Goal: Information Seeking & Learning: Check status

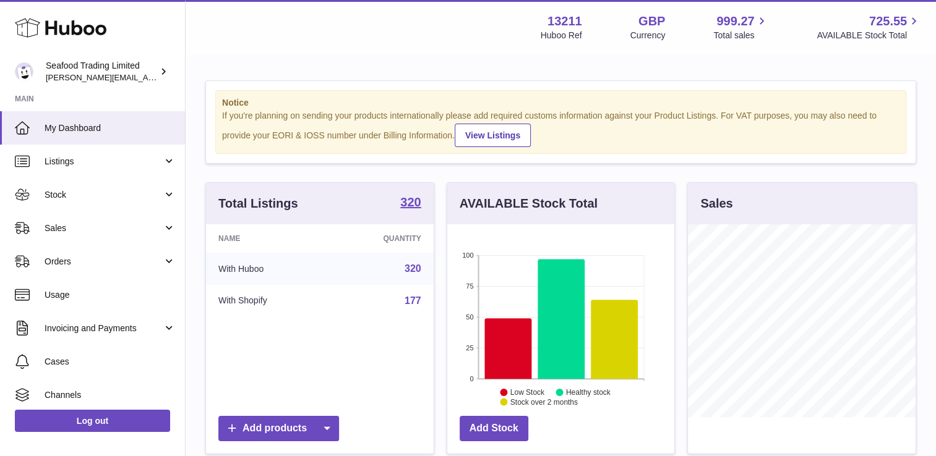
scroll to position [193, 228]
click at [87, 231] on span "Sales" at bounding box center [104, 229] width 118 height 12
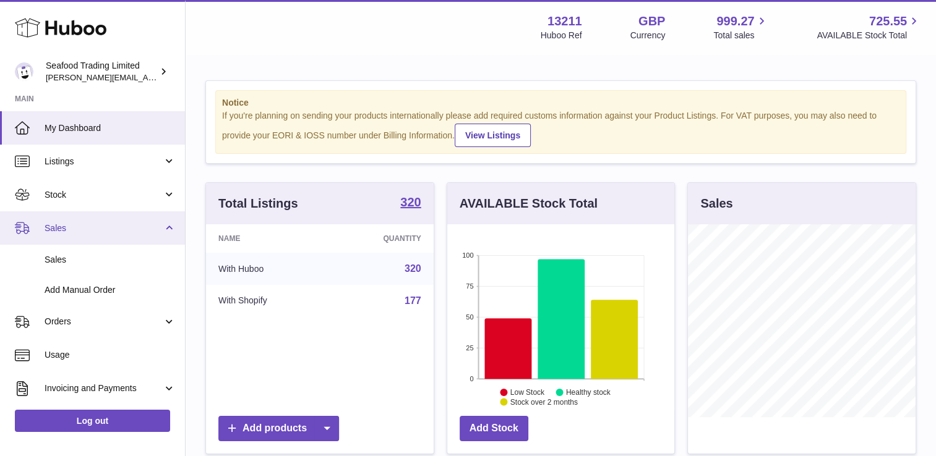
click at [87, 231] on span "Sales" at bounding box center [104, 229] width 118 height 12
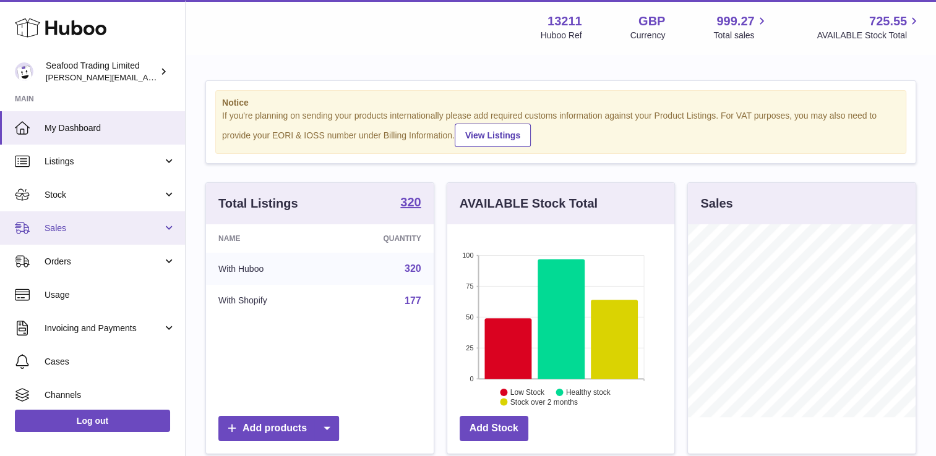
click at [95, 223] on span "Sales" at bounding box center [104, 229] width 118 height 12
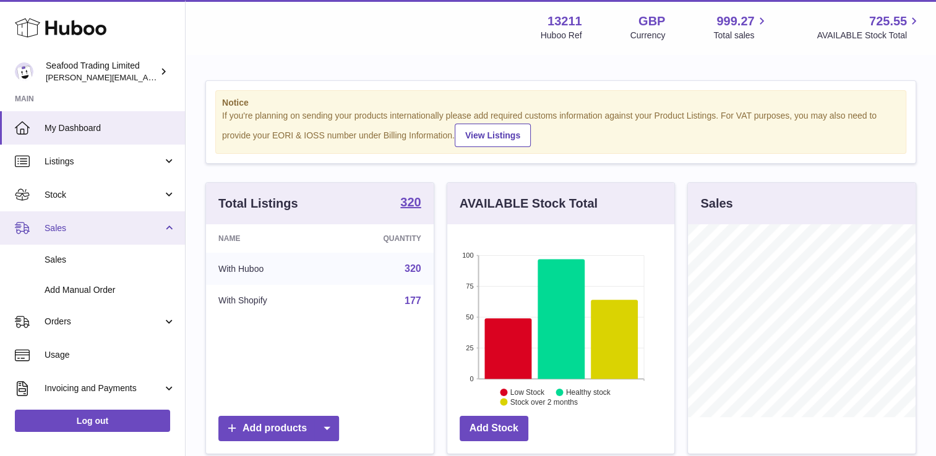
click at [92, 229] on span "Sales" at bounding box center [104, 229] width 118 height 12
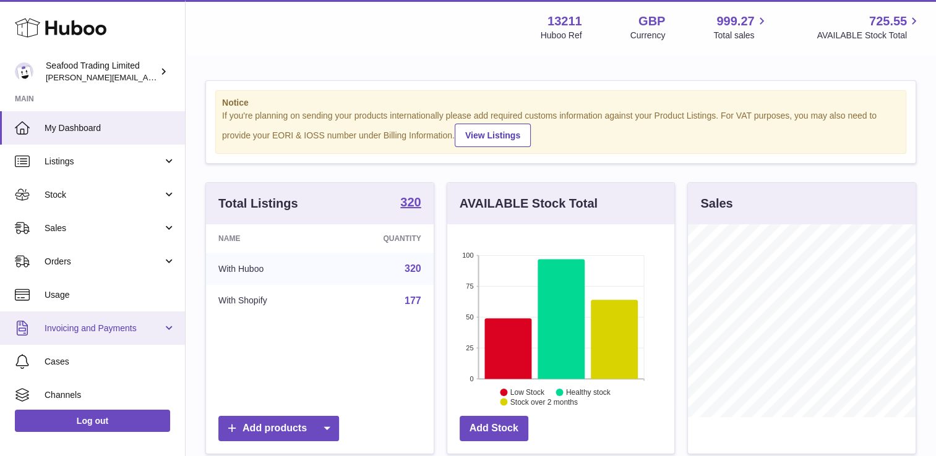
click at [98, 325] on span "Invoicing and Payments" at bounding box center [104, 329] width 118 height 12
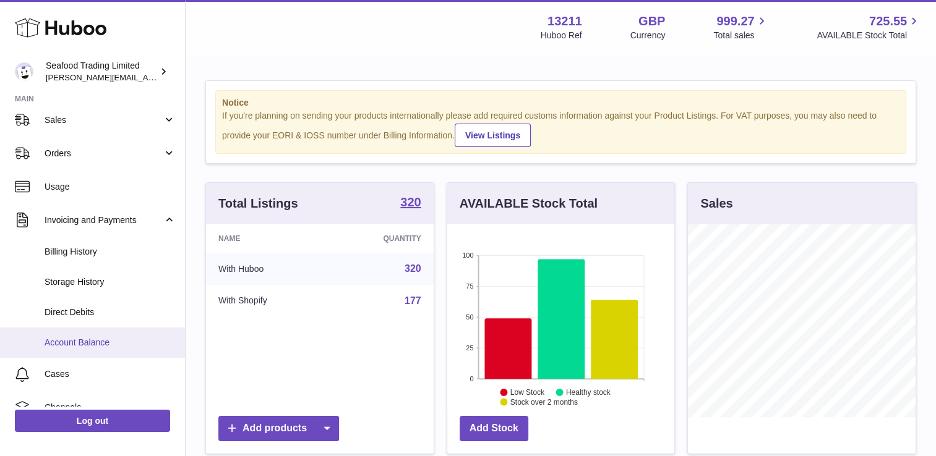
scroll to position [124, 0]
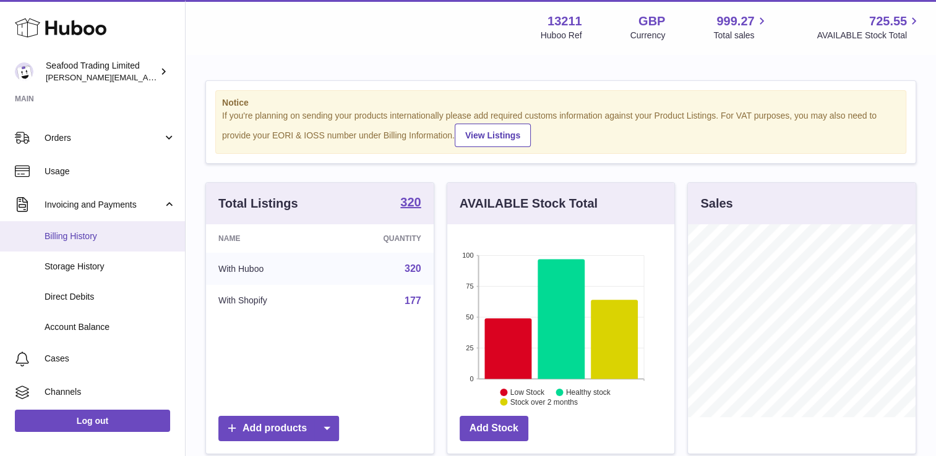
click at [71, 236] on span "Billing History" at bounding box center [110, 237] width 131 height 12
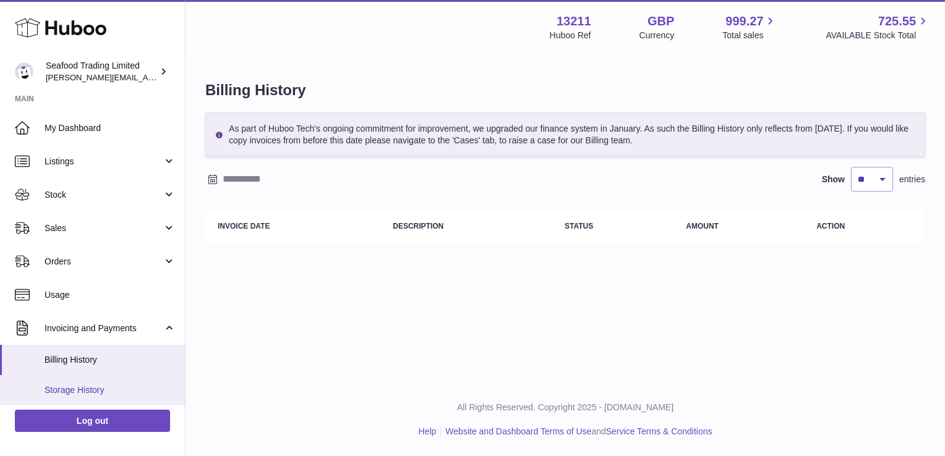
click at [83, 387] on span "Storage History" at bounding box center [110, 391] width 131 height 12
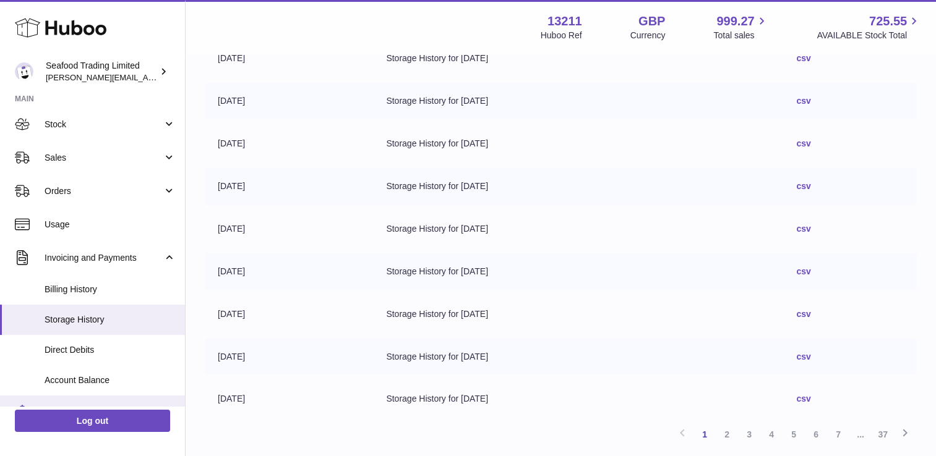
scroll to position [124, 0]
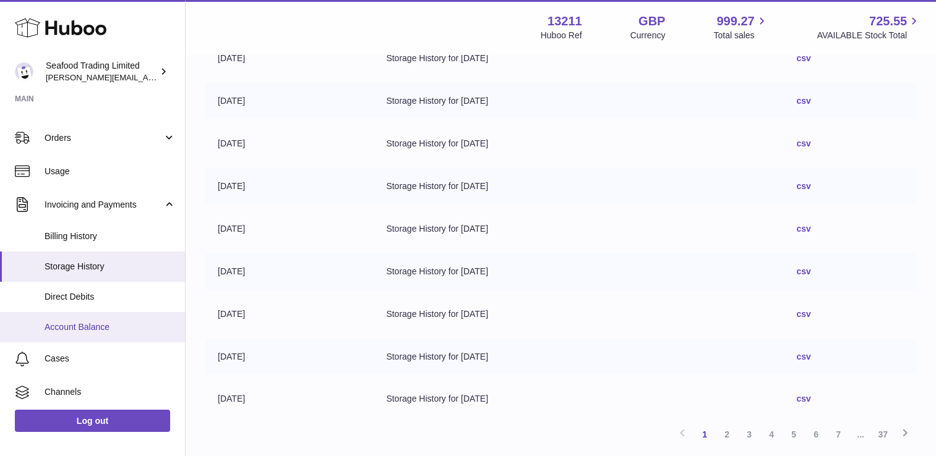
click at [77, 328] on span "Account Balance" at bounding box center [110, 328] width 131 height 12
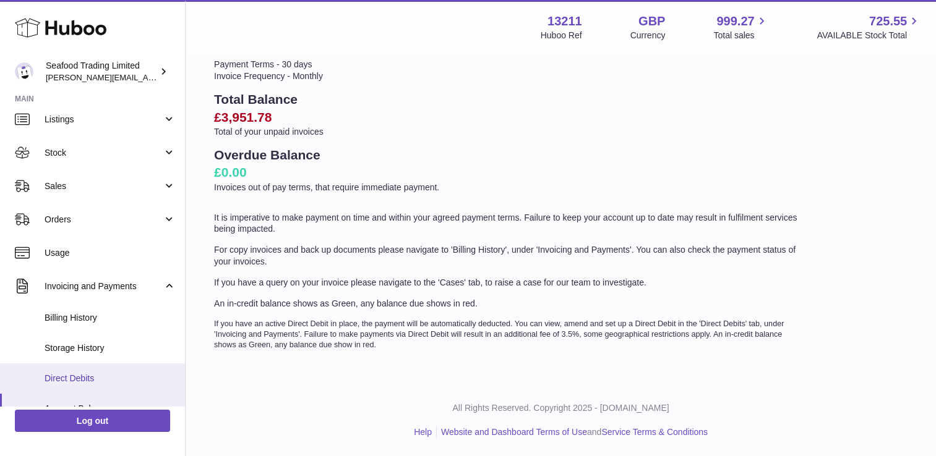
scroll to position [62, 0]
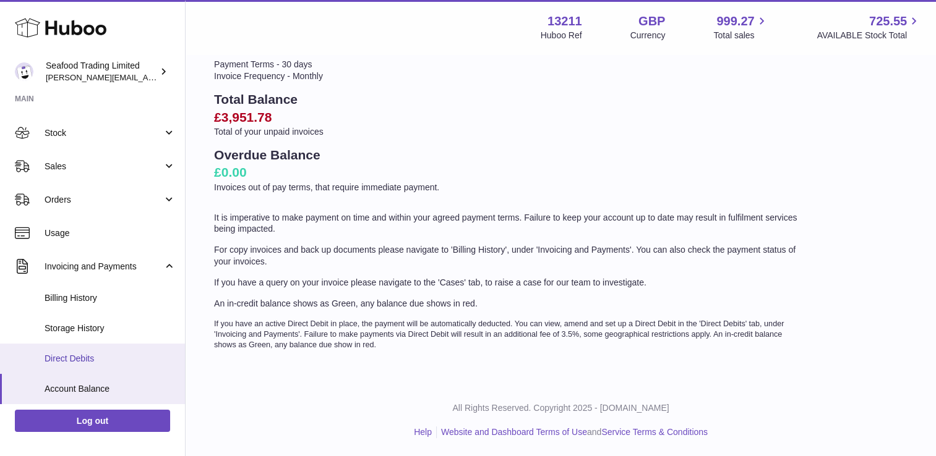
click at [83, 356] on span "Direct Debits" at bounding box center [110, 359] width 131 height 12
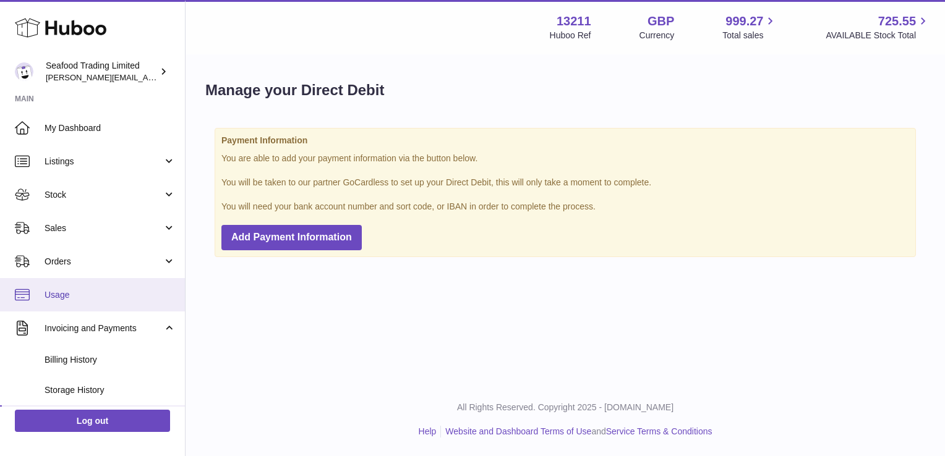
click at [72, 299] on span "Usage" at bounding box center [110, 295] width 131 height 12
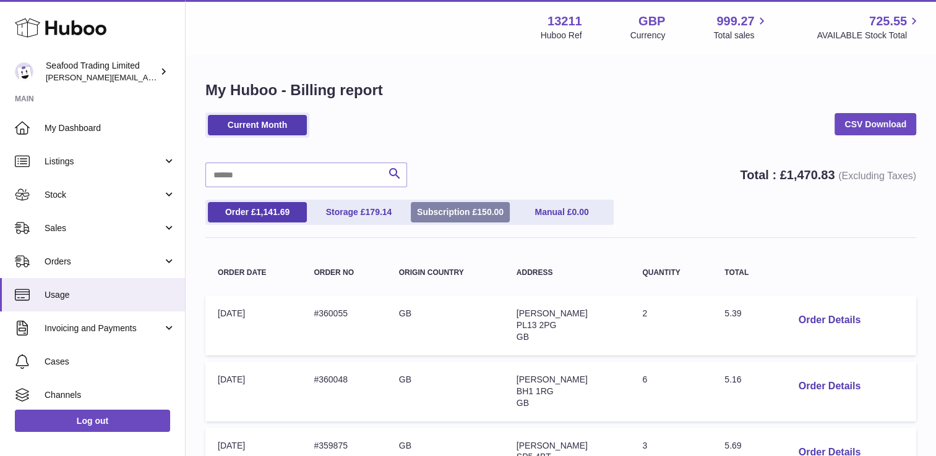
click at [458, 212] on link "Subscription £ 150.00" at bounding box center [460, 212] width 99 height 20
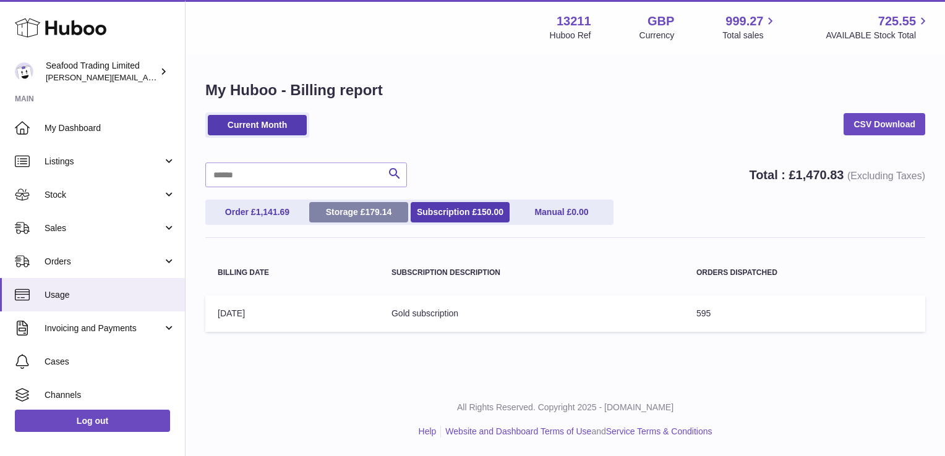
click at [361, 216] on link "Storage £ 179.14" at bounding box center [358, 212] width 99 height 20
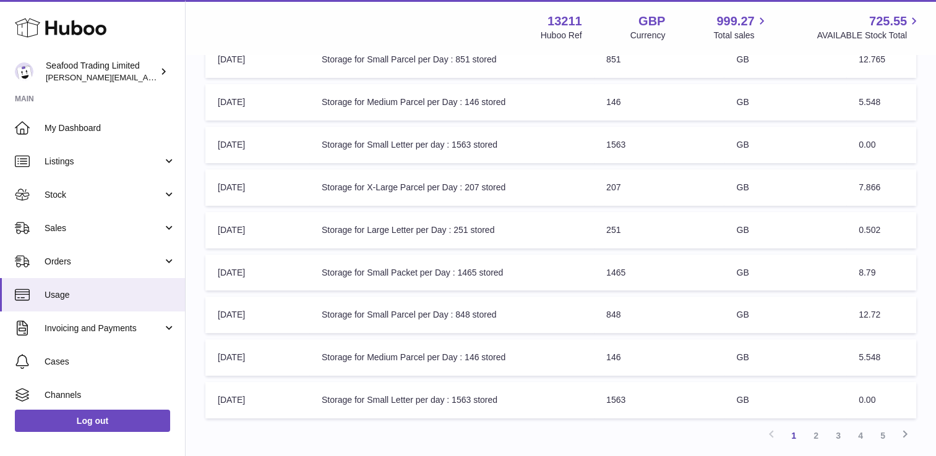
scroll to position [371, 0]
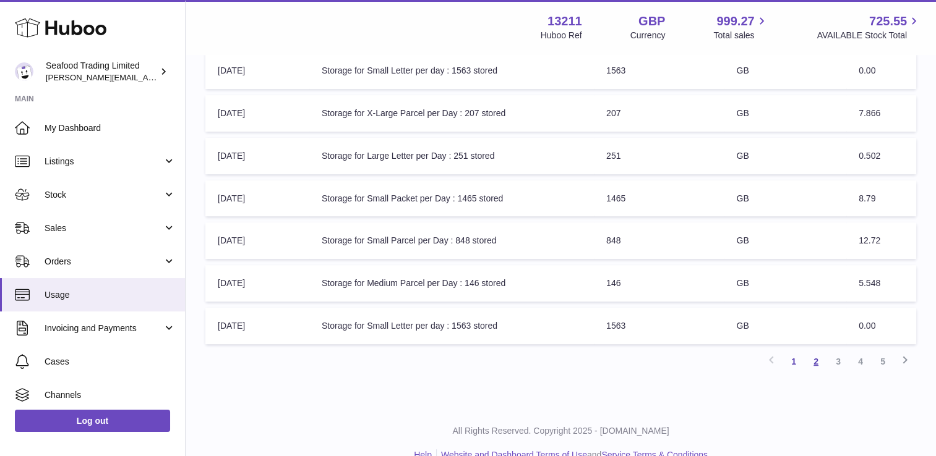
click at [813, 362] on link "2" at bounding box center [816, 362] width 22 height 22
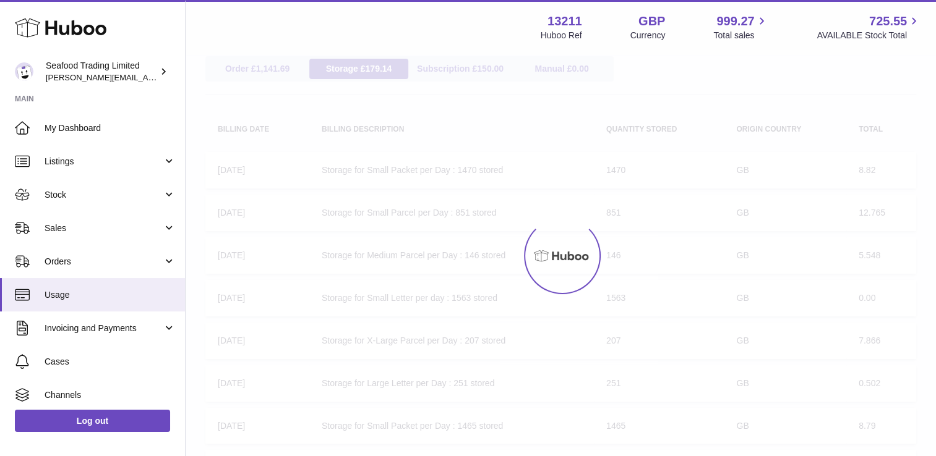
scroll to position [56, 0]
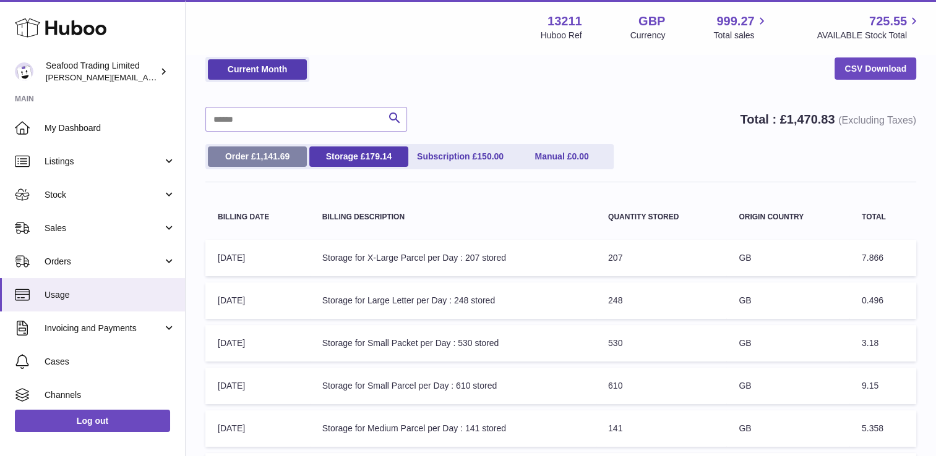
click at [238, 150] on link "Order £ 1,141.69" at bounding box center [257, 157] width 99 height 20
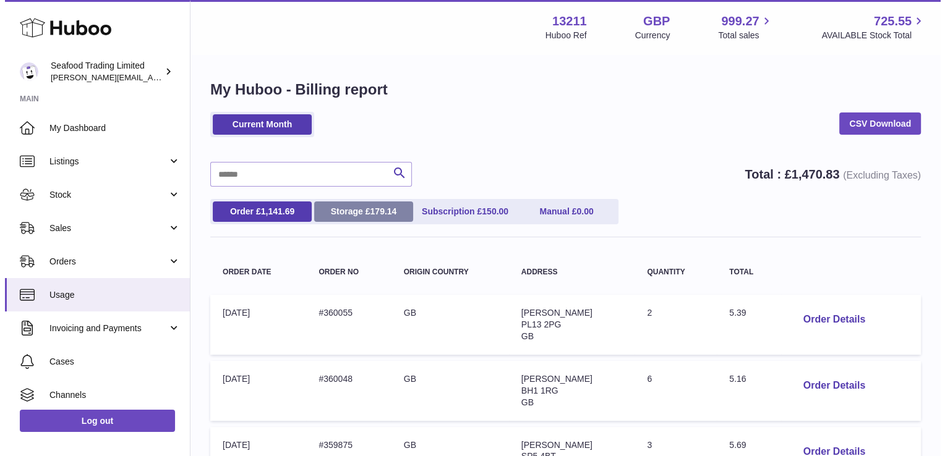
scroll to position [0, 0]
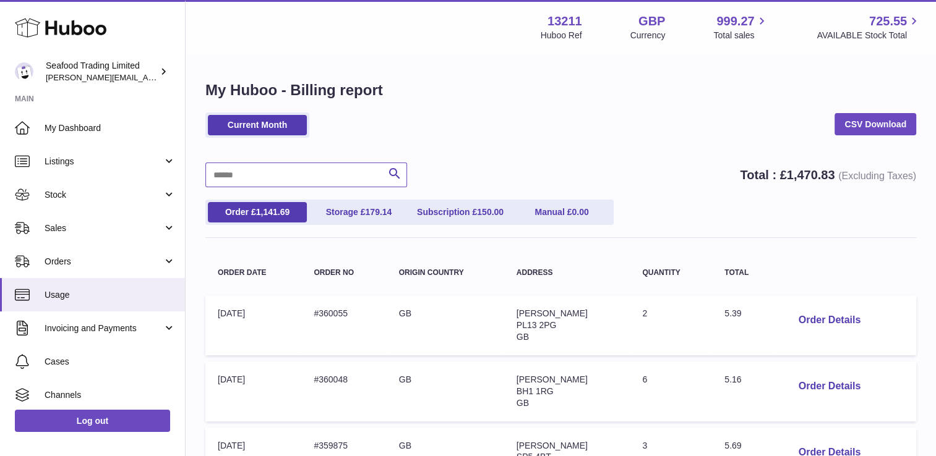
click at [246, 173] on input "text" at bounding box center [306, 175] width 202 height 25
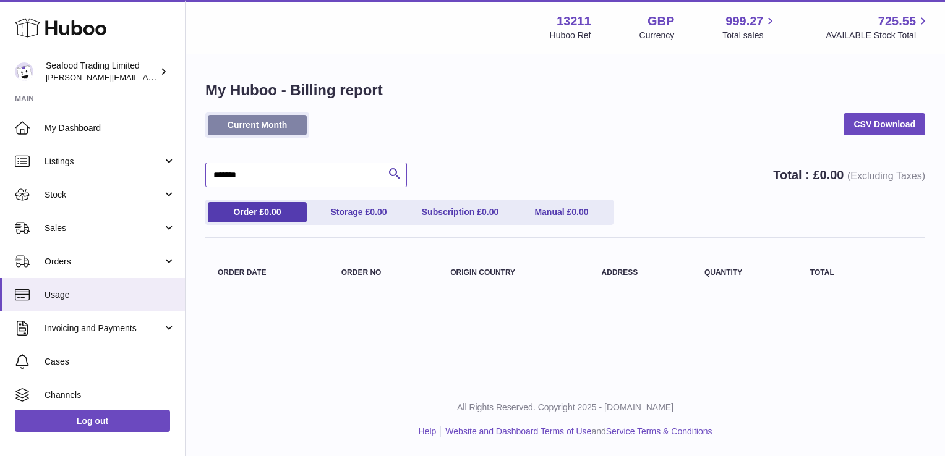
type input "*******"
click at [262, 127] on link "Current Month" at bounding box center [257, 125] width 99 height 20
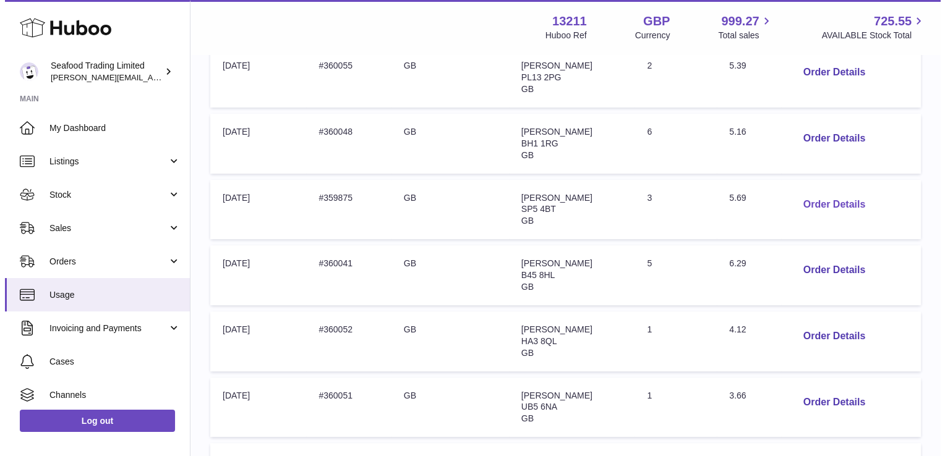
scroll to position [186, 0]
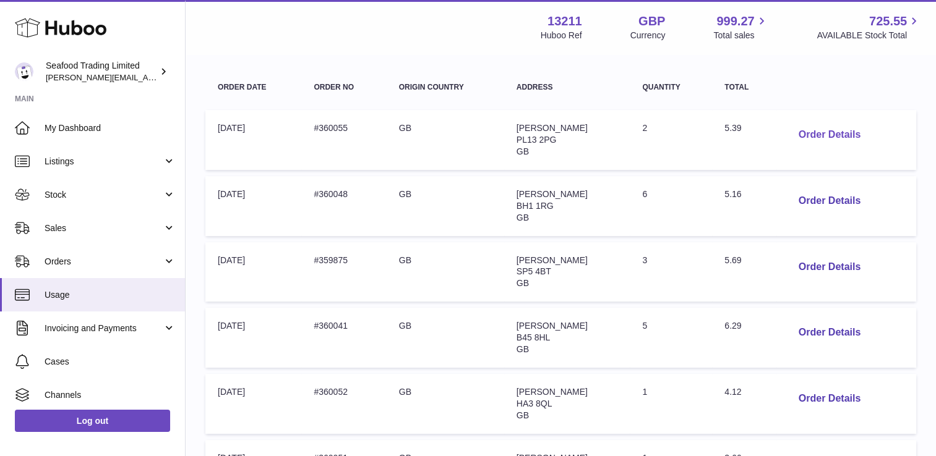
click at [820, 133] on button "Order Details" at bounding box center [829, 134] width 82 height 25
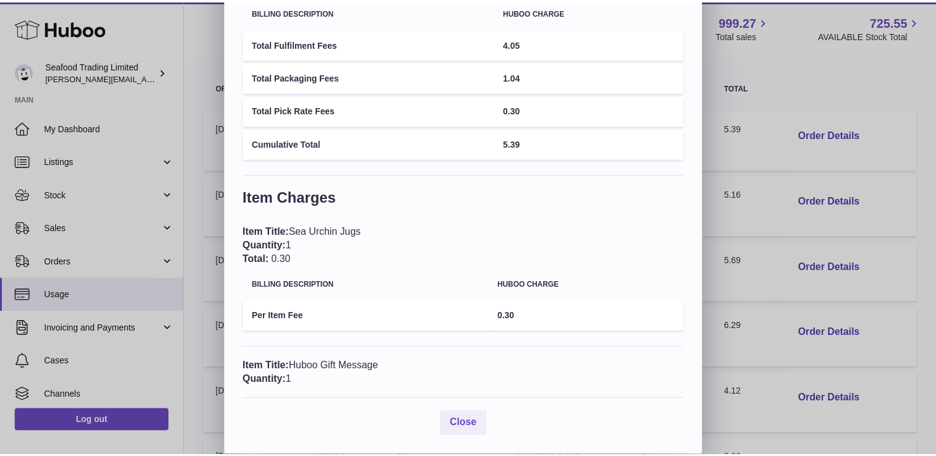
scroll to position [117, 0]
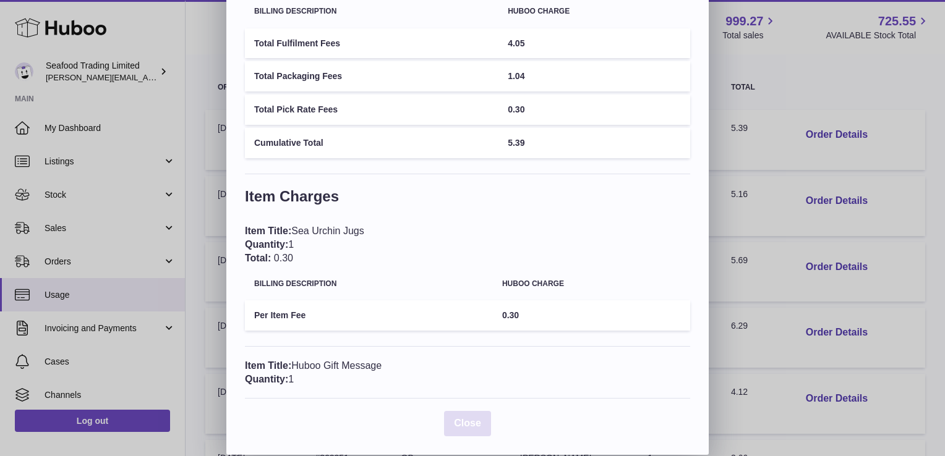
click at [472, 422] on span "Close" at bounding box center [467, 423] width 27 height 11
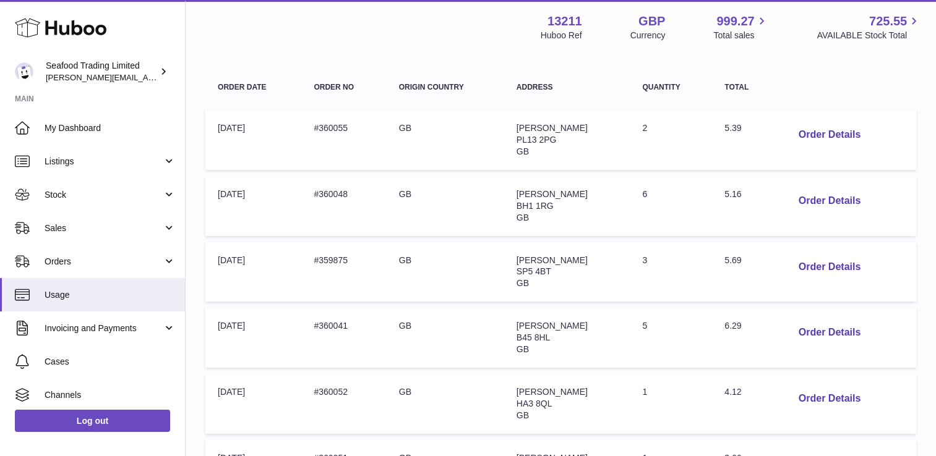
scroll to position [0, 0]
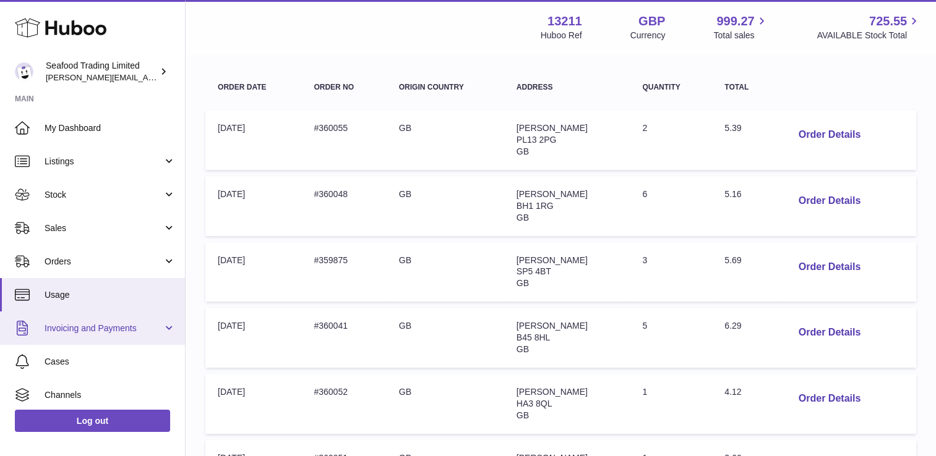
click at [85, 335] on link "Invoicing and Payments" at bounding box center [92, 328] width 185 height 33
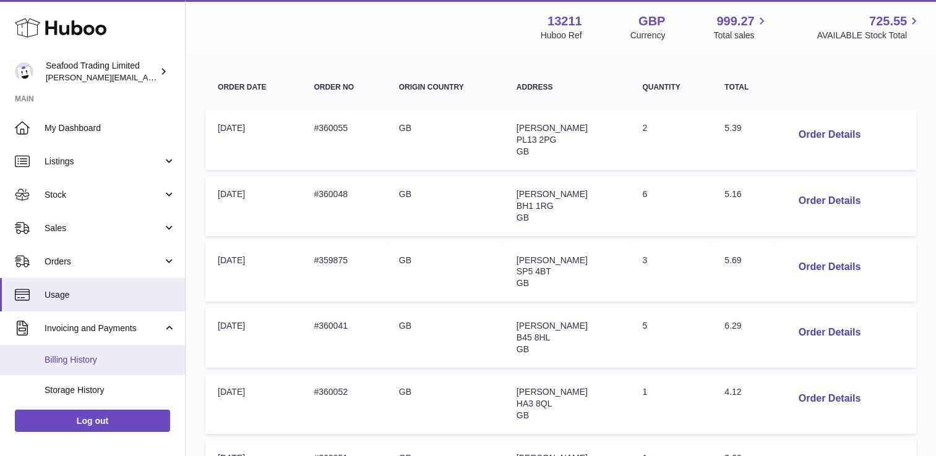
click at [85, 361] on span "Billing History" at bounding box center [110, 360] width 131 height 12
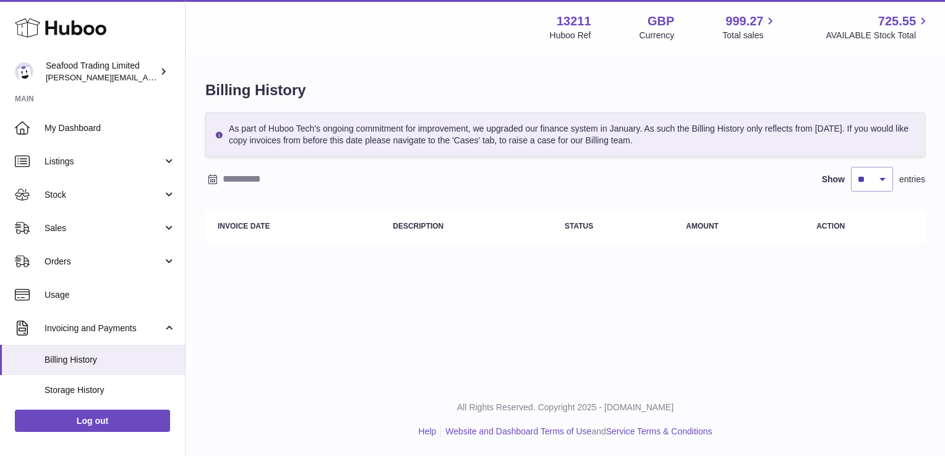
click at [245, 181] on input "text" at bounding box center [319, 179] width 193 height 20
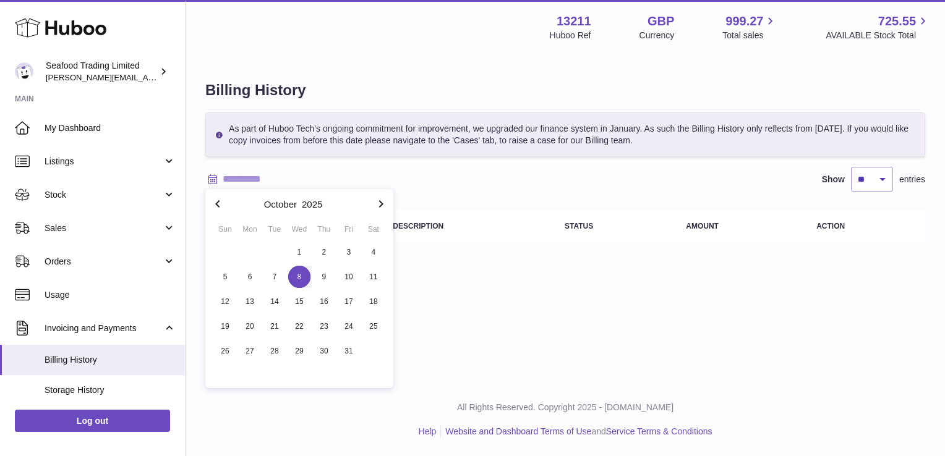
click at [294, 278] on span "8" at bounding box center [299, 277] width 22 height 22
click at [285, 256] on div at bounding box center [274, 252] width 25 height 25
click at [301, 250] on span "1" at bounding box center [299, 252] width 22 height 22
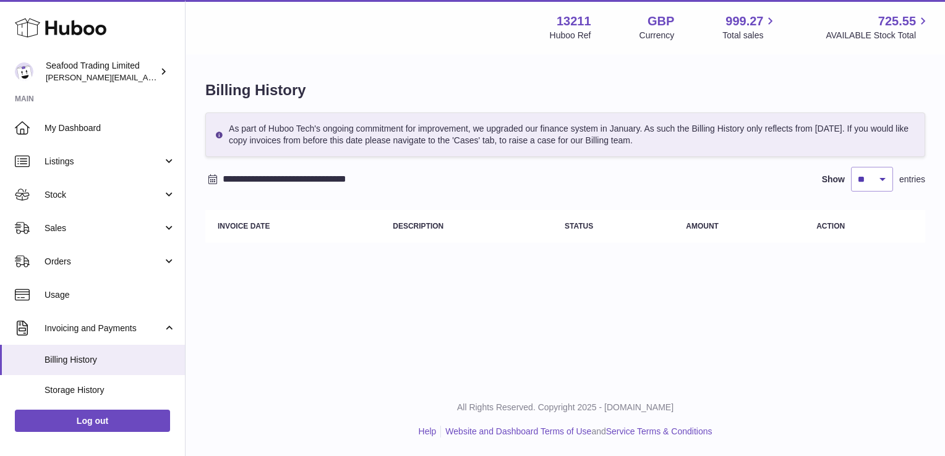
click at [296, 186] on input "**********" at bounding box center [319, 179] width 193 height 20
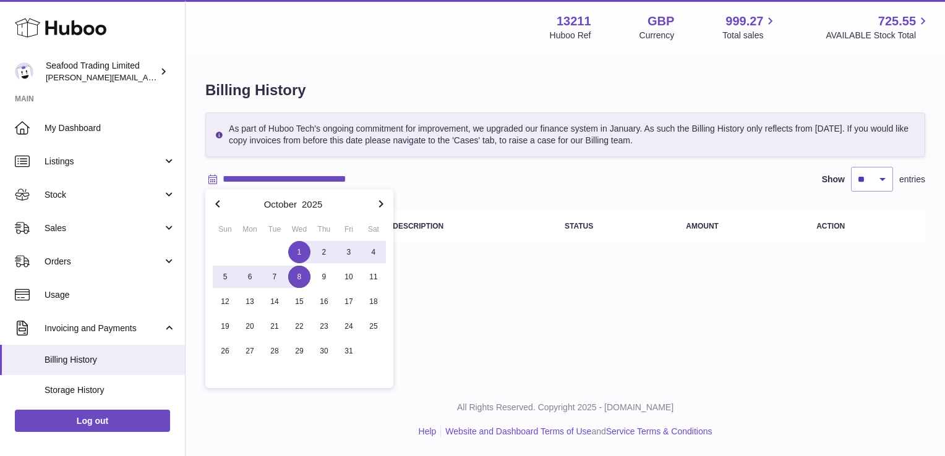
click at [218, 203] on icon "button" at bounding box center [217, 203] width 4 height 7
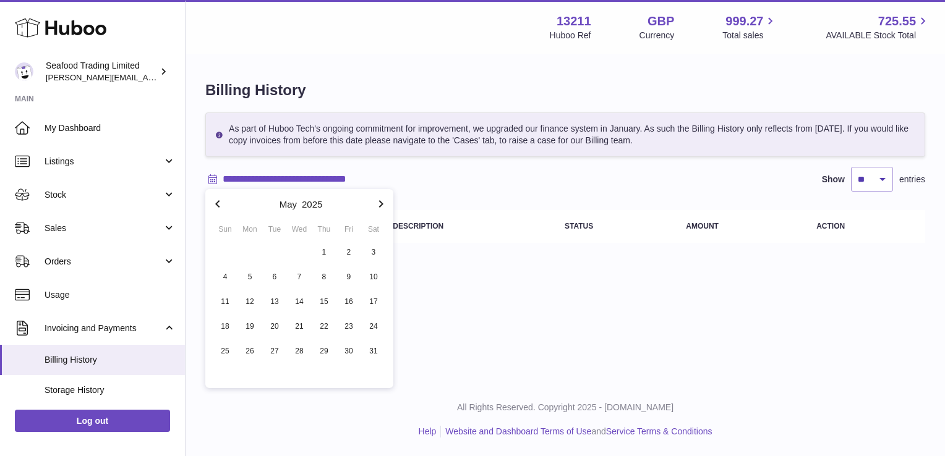
click at [218, 203] on icon "button" at bounding box center [217, 203] width 4 height 7
click at [297, 253] on span "1" at bounding box center [299, 252] width 22 height 22
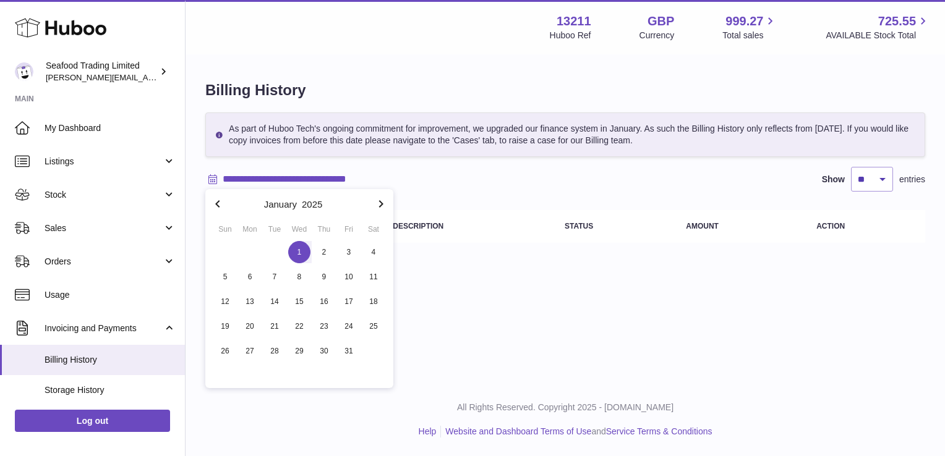
click at [380, 205] on icon "button" at bounding box center [381, 204] width 15 height 15
click at [380, 204] on icon "button" at bounding box center [381, 204] width 15 height 15
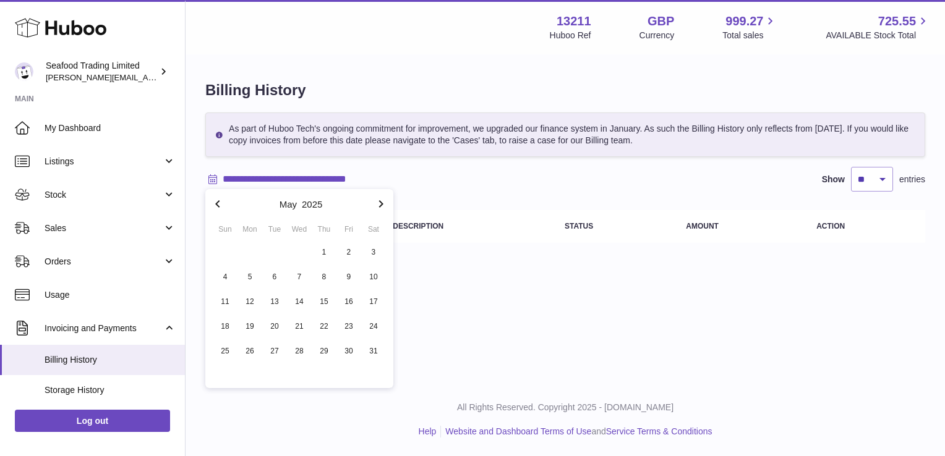
click at [380, 204] on icon "button" at bounding box center [381, 204] width 15 height 15
click at [302, 253] on span "1" at bounding box center [299, 252] width 22 height 22
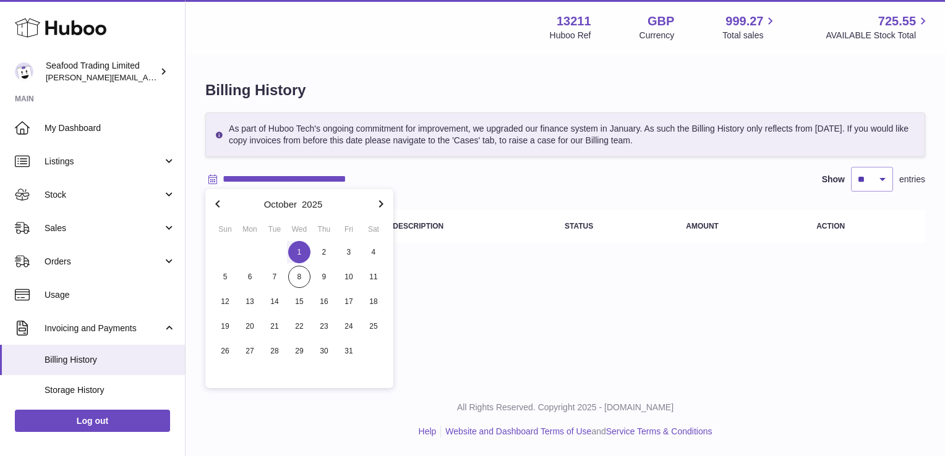
type input "**********"
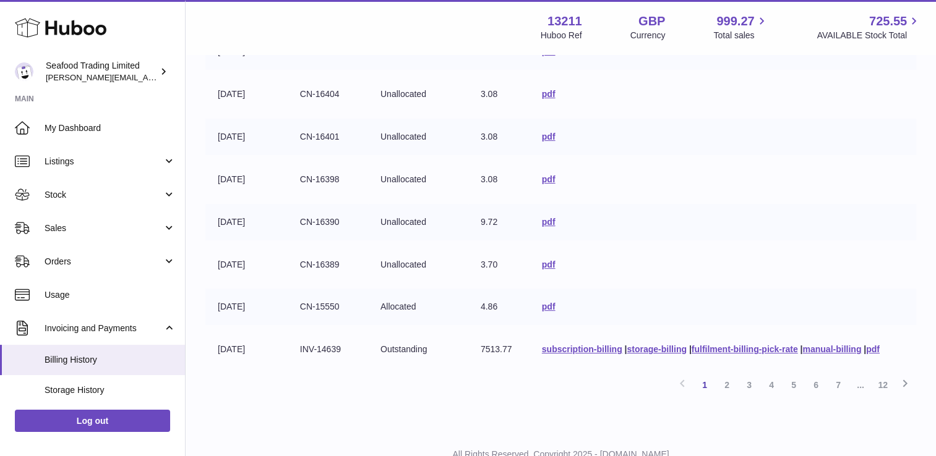
scroll to position [344, 0]
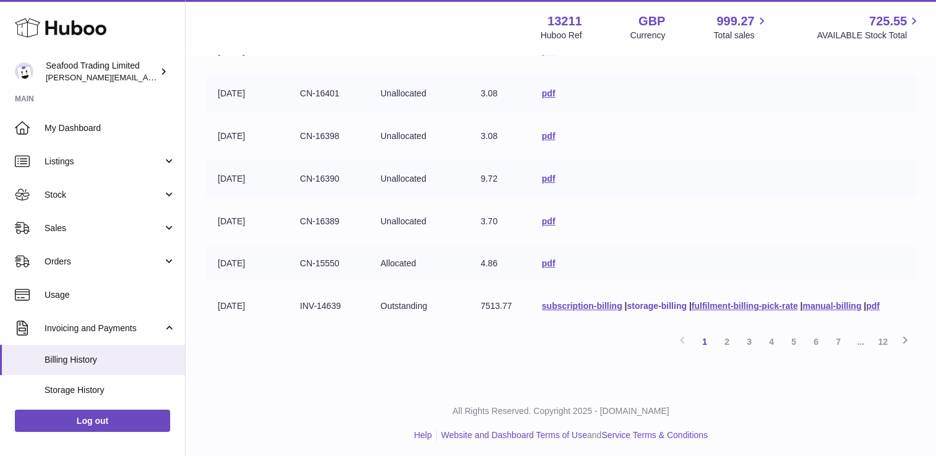
click at [660, 302] on link "storage-billing" at bounding box center [655, 306] width 59 height 10
click at [450, 367] on div "**********" at bounding box center [561, 49] width 750 height 676
click at [727, 338] on link "2" at bounding box center [726, 342] width 22 height 22
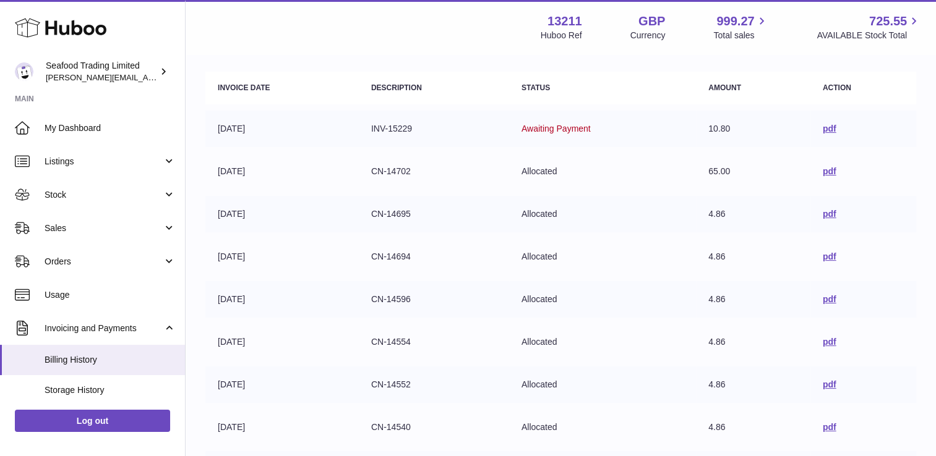
scroll to position [117, 0]
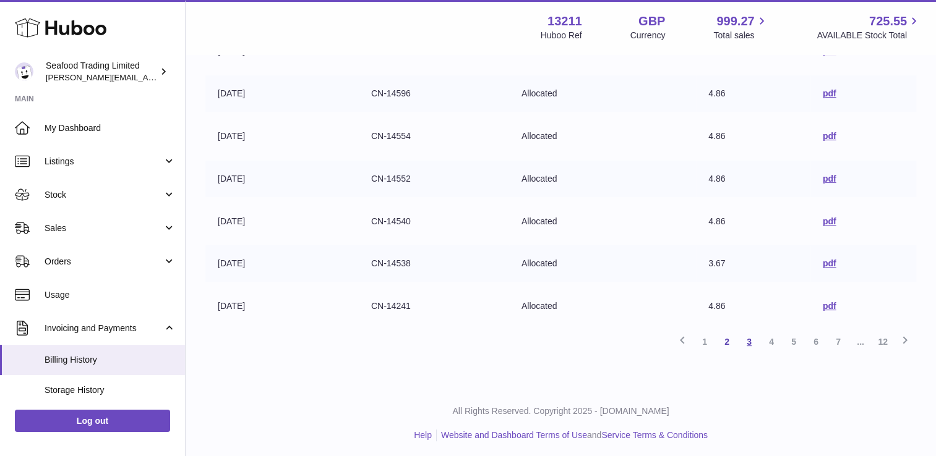
click at [751, 338] on link "3" at bounding box center [749, 342] width 22 height 22
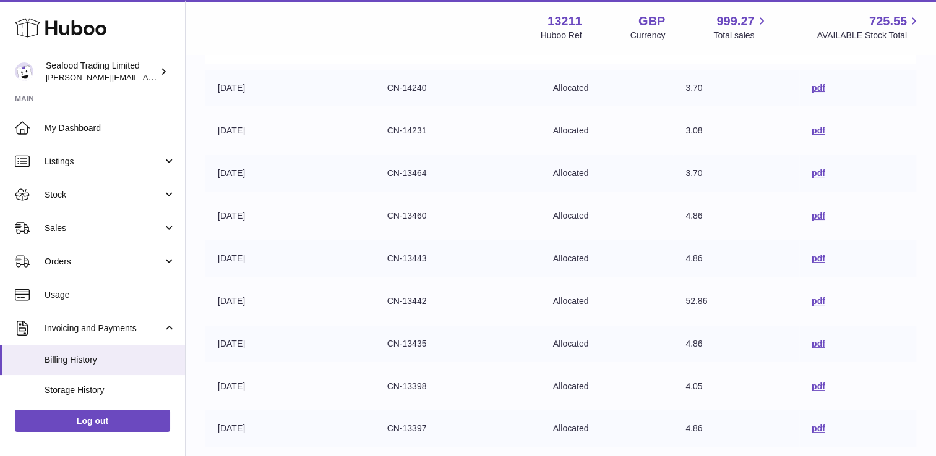
scroll to position [344, 0]
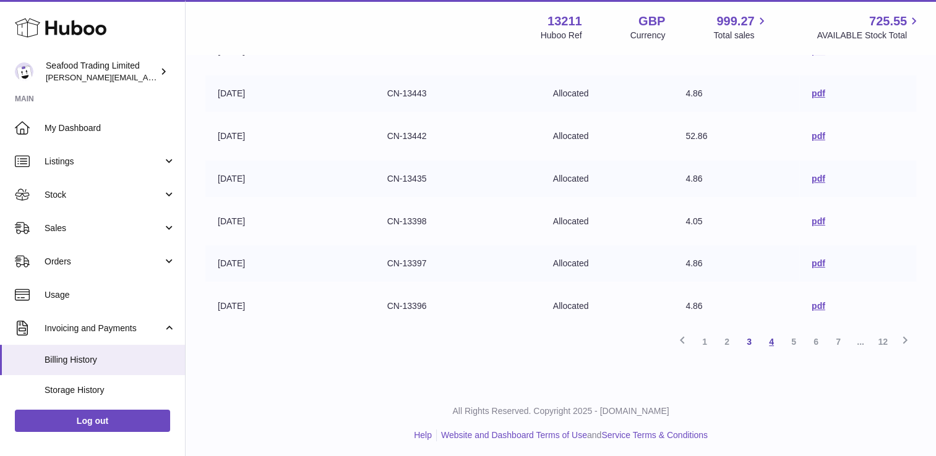
click at [769, 338] on link "4" at bounding box center [771, 342] width 22 height 22
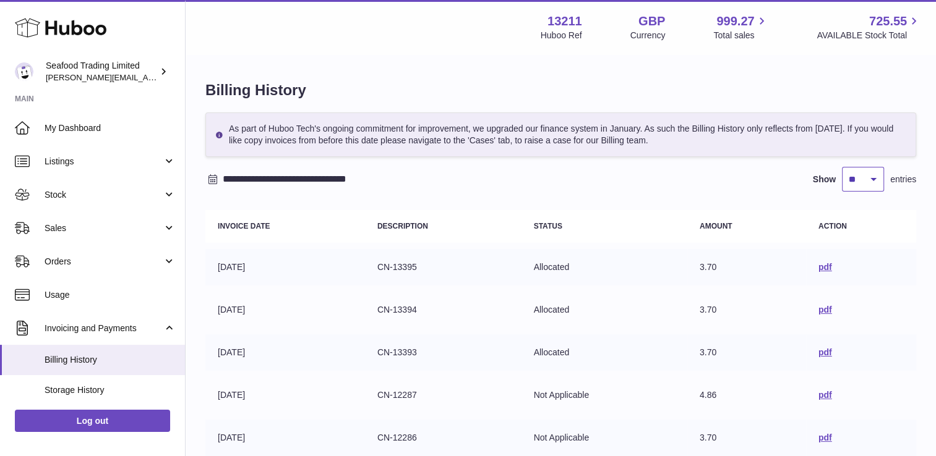
click at [870, 184] on select "** ** ** ***" at bounding box center [863, 179] width 42 height 25
select select "***"
click at [842, 167] on select "** ** ** ***" at bounding box center [863, 179] width 42 height 25
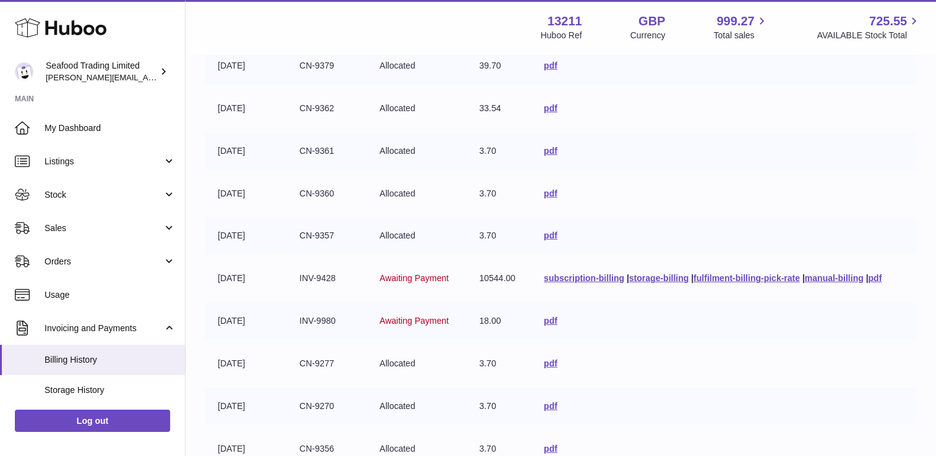
scroll to position [3610, 0]
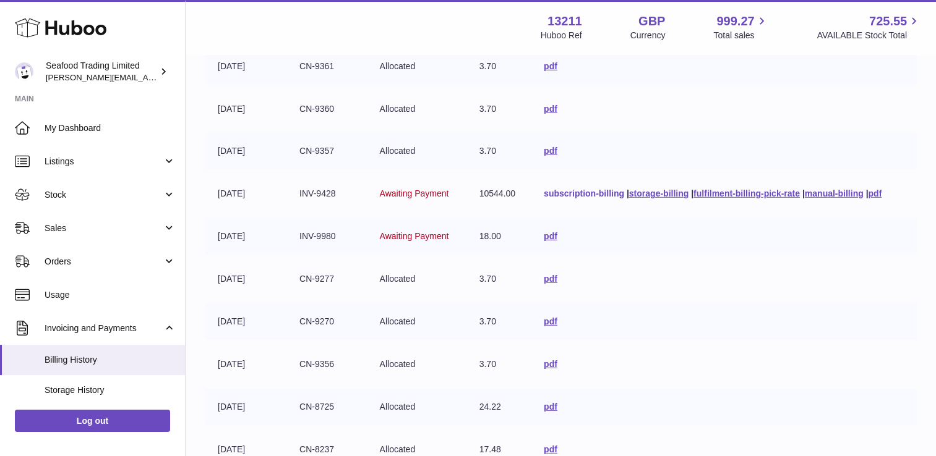
click at [562, 189] on link "subscription-billing" at bounding box center [584, 194] width 80 height 10
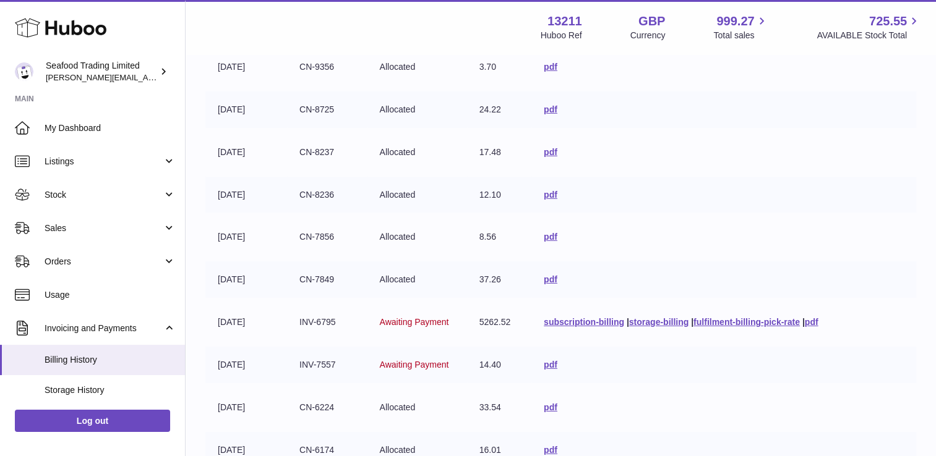
scroll to position [4157, 0]
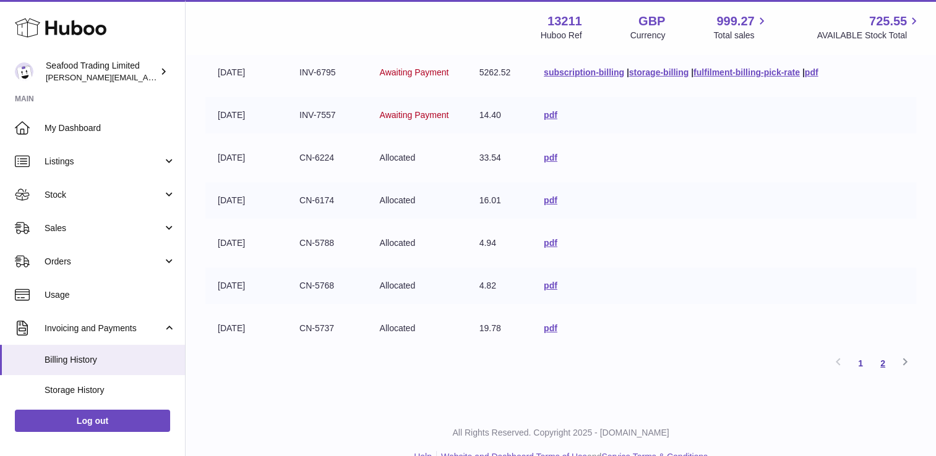
click at [882, 352] on link "2" at bounding box center [882, 363] width 22 height 22
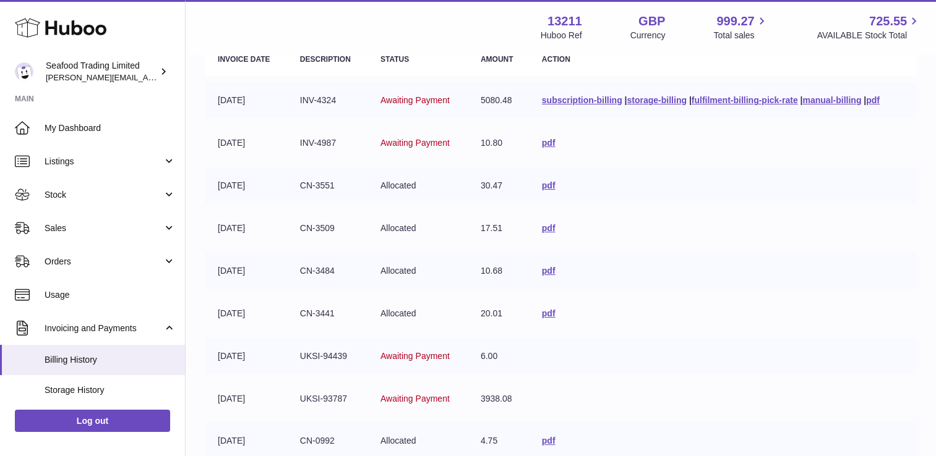
scroll to position [515, 0]
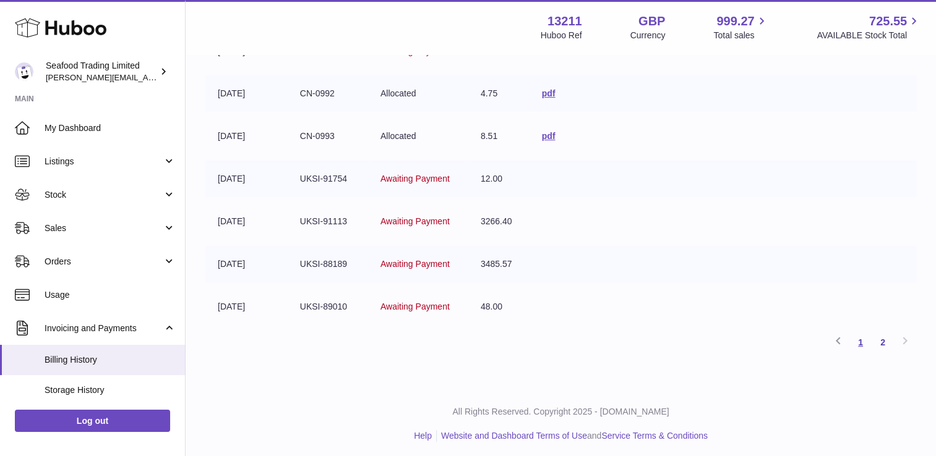
click at [858, 337] on link "1" at bounding box center [860, 342] width 22 height 22
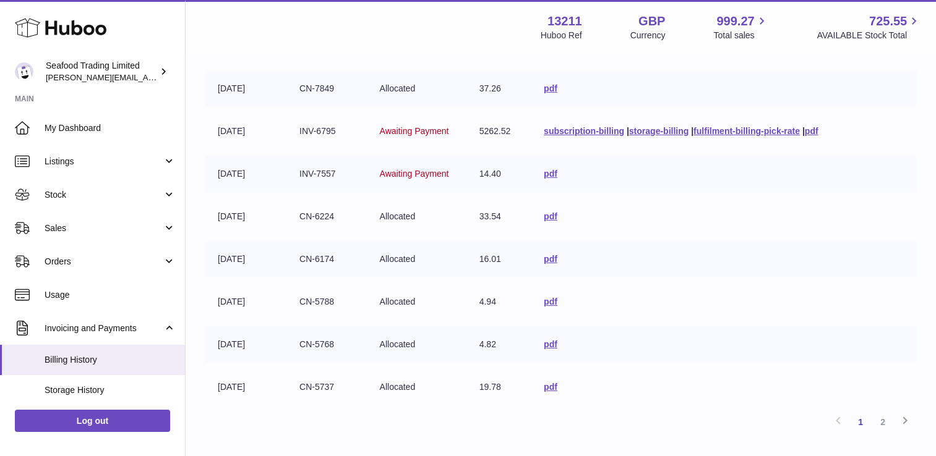
scroll to position [4082, 0]
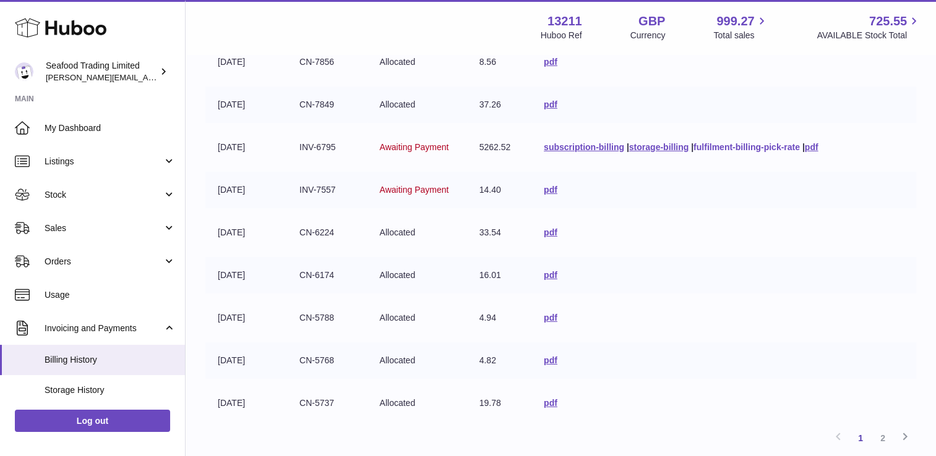
click at [764, 142] on link "fulfilment-billing-pick-rate" at bounding box center [746, 147] width 106 height 10
click at [888, 172] on td "pdf" at bounding box center [723, 190] width 385 height 36
click at [82, 224] on span "Sales" at bounding box center [104, 229] width 118 height 12
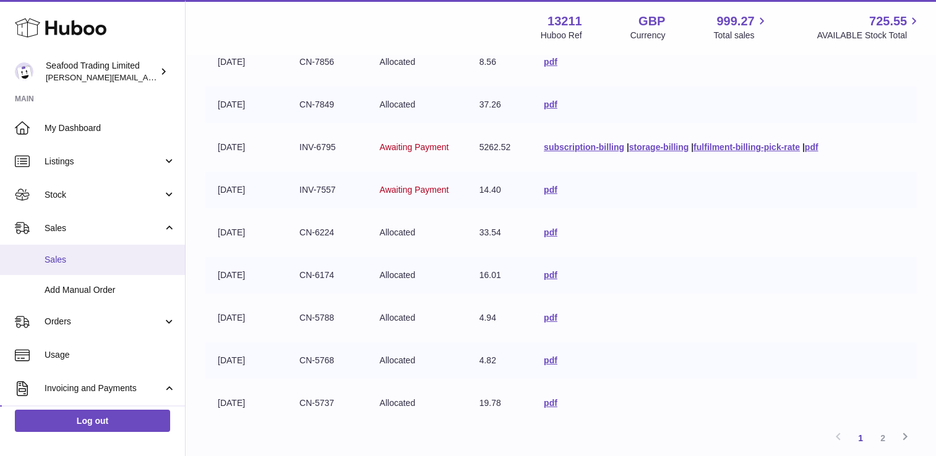
click at [65, 258] on span "Sales" at bounding box center [110, 260] width 131 height 12
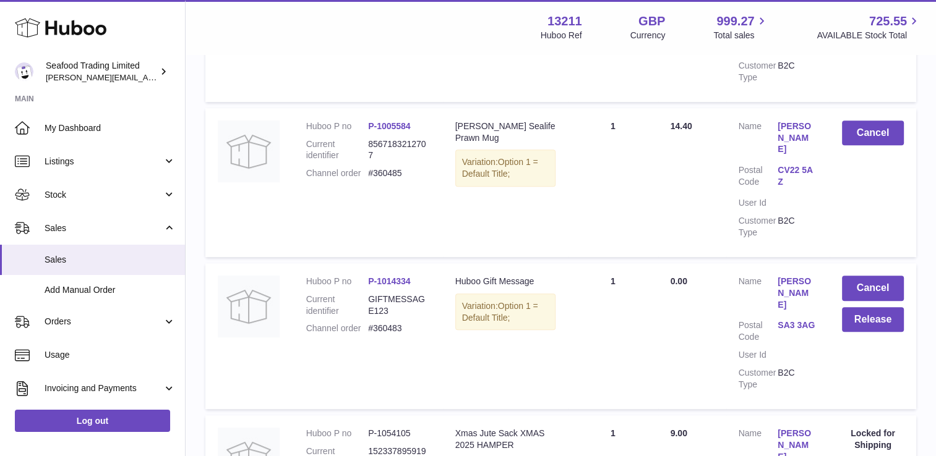
scroll to position [618, 0]
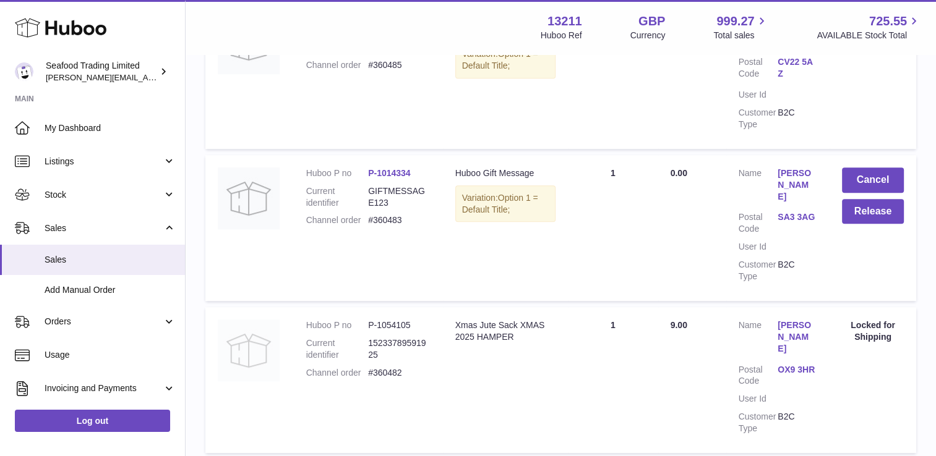
click at [240, 320] on img at bounding box center [249, 351] width 62 height 62
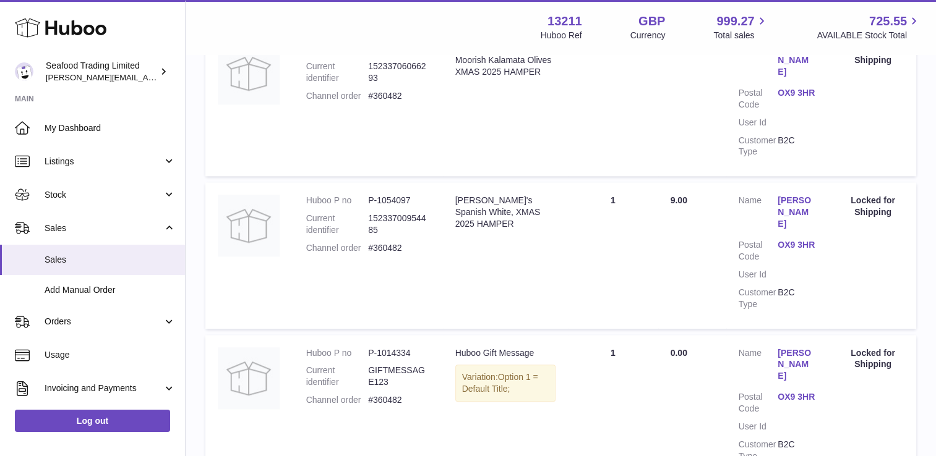
scroll to position [1388, 0]
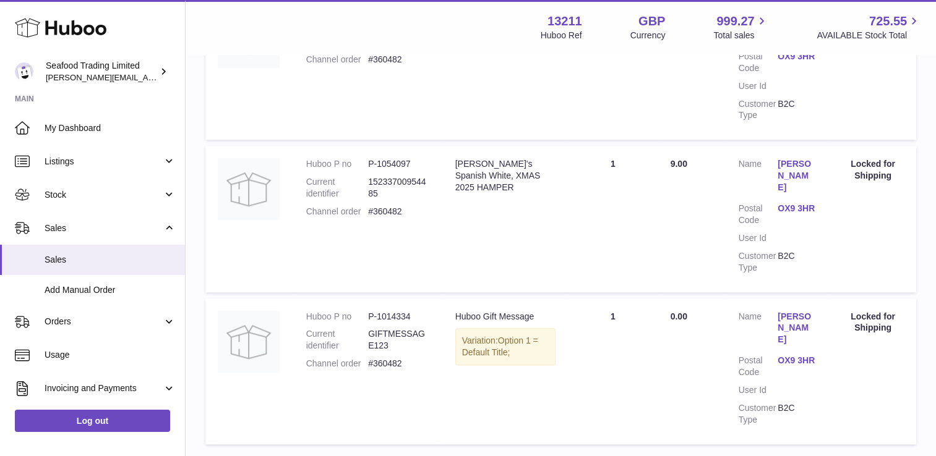
click at [724, 451] on link "2" at bounding box center [726, 462] width 22 height 22
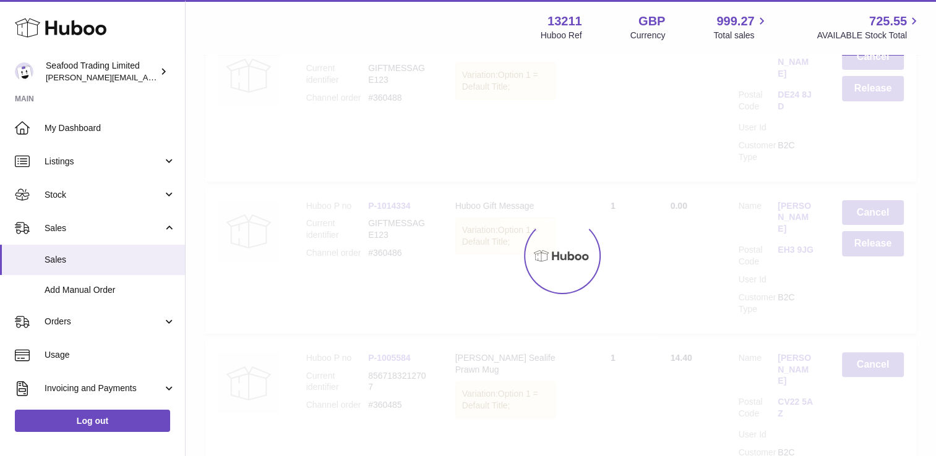
scroll to position [56, 0]
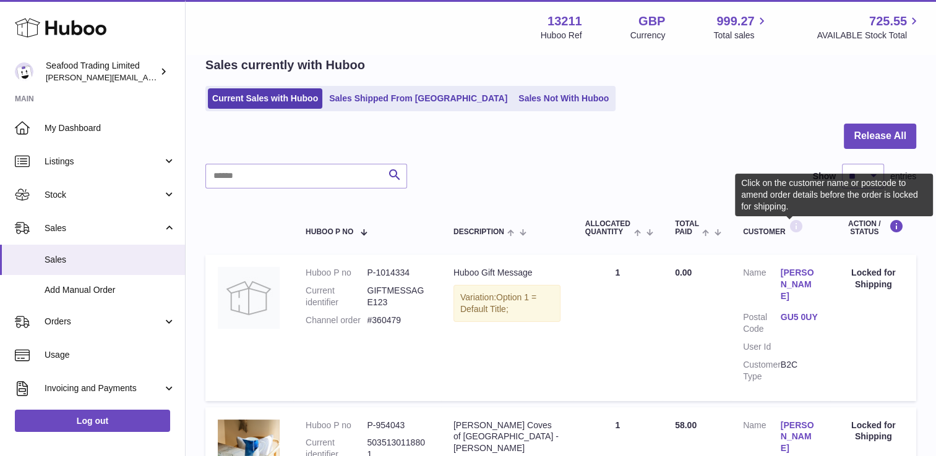
click at [792, 227] on icon at bounding box center [795, 226] width 15 height 15
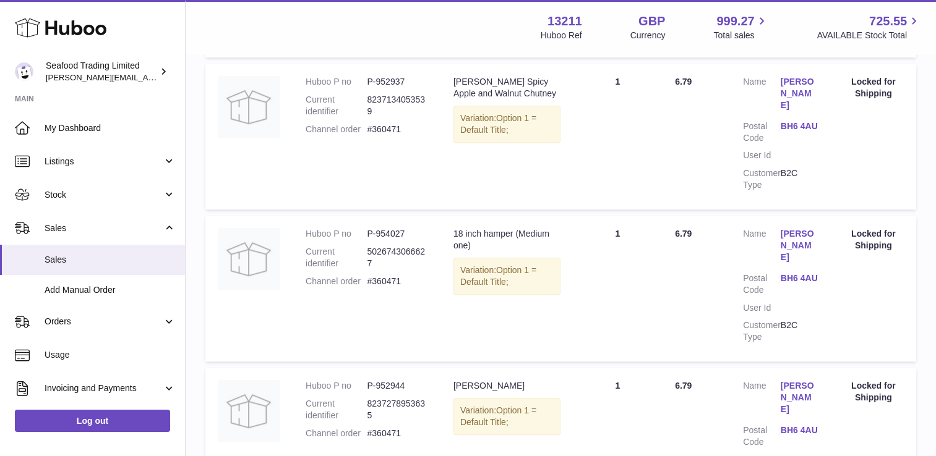
scroll to position [1022, 0]
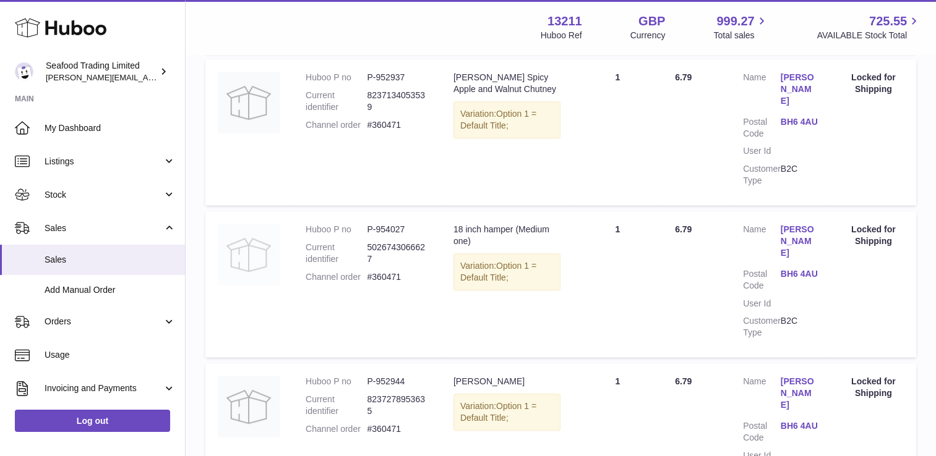
click at [260, 224] on img at bounding box center [249, 255] width 62 height 62
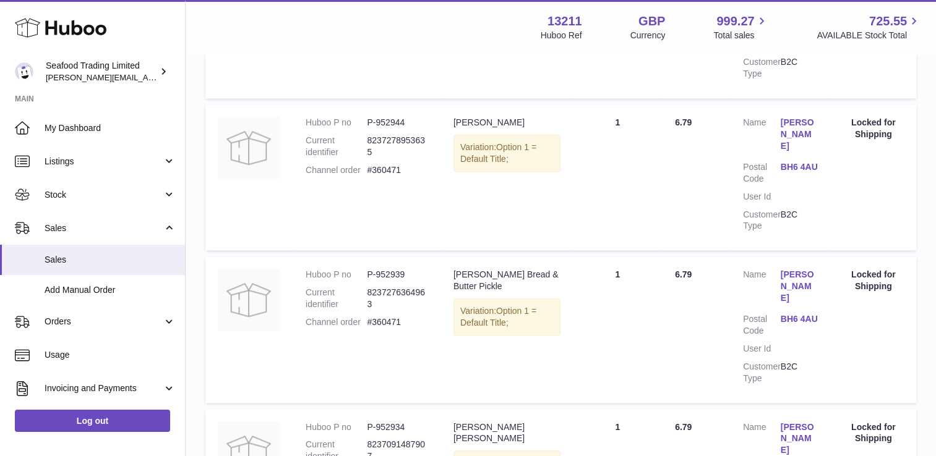
scroll to position [1331, 0]
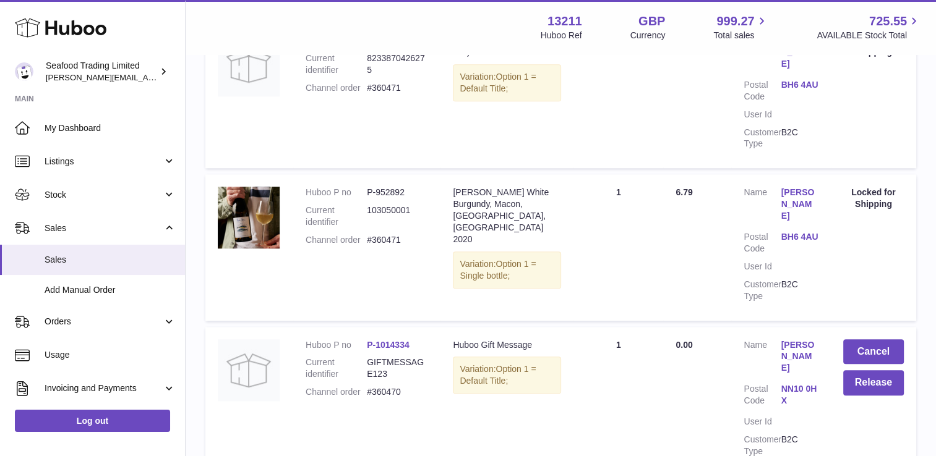
scroll to position [1354, 0]
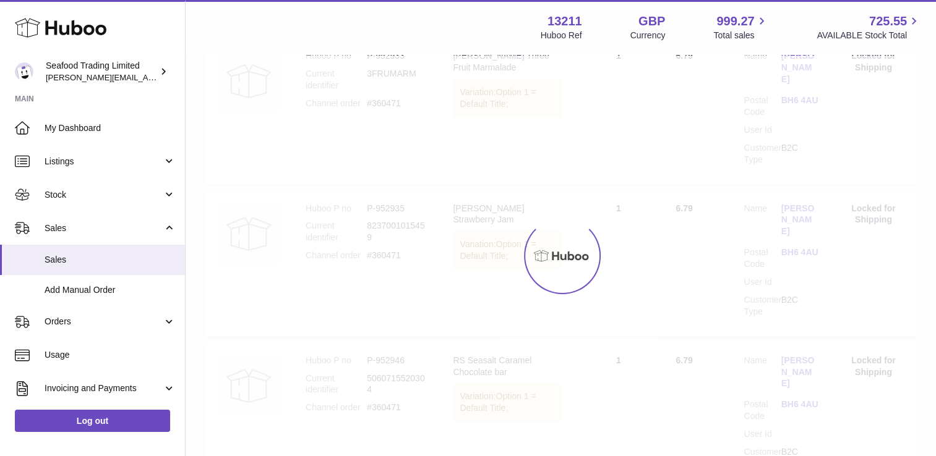
scroll to position [56, 0]
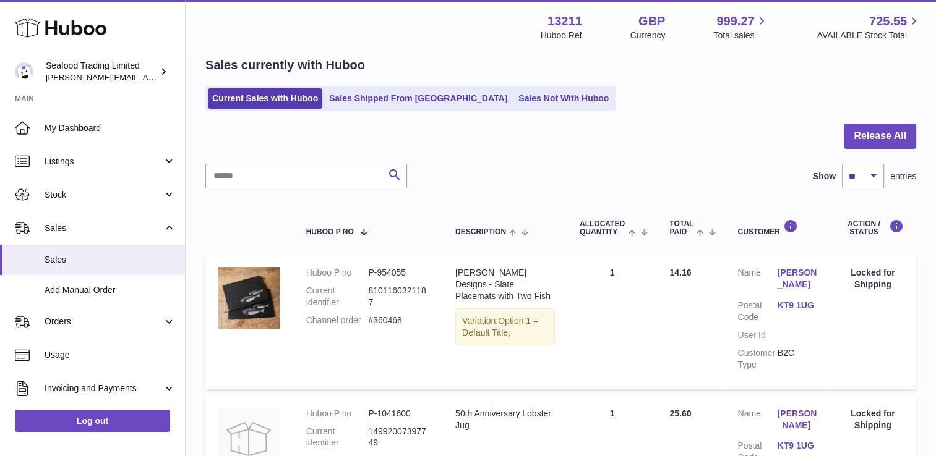
click at [798, 270] on link "jack ward" at bounding box center [797, 278] width 40 height 23
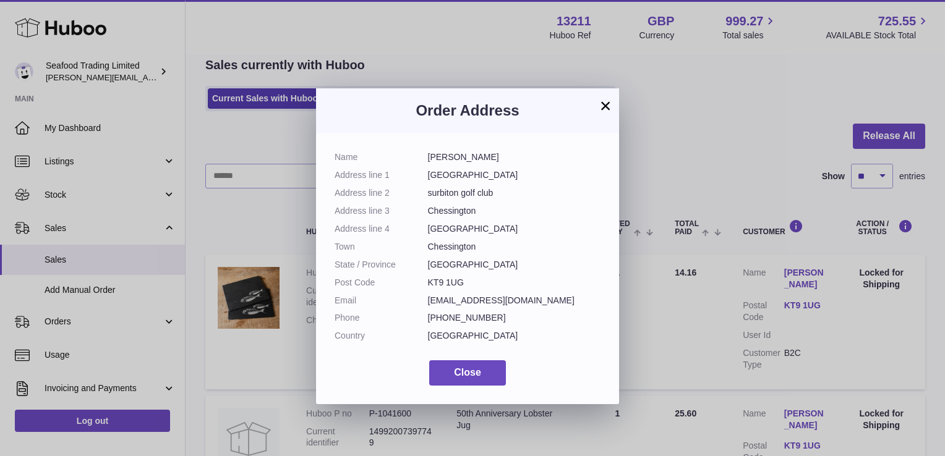
click at [606, 110] on button "×" at bounding box center [605, 105] width 15 height 15
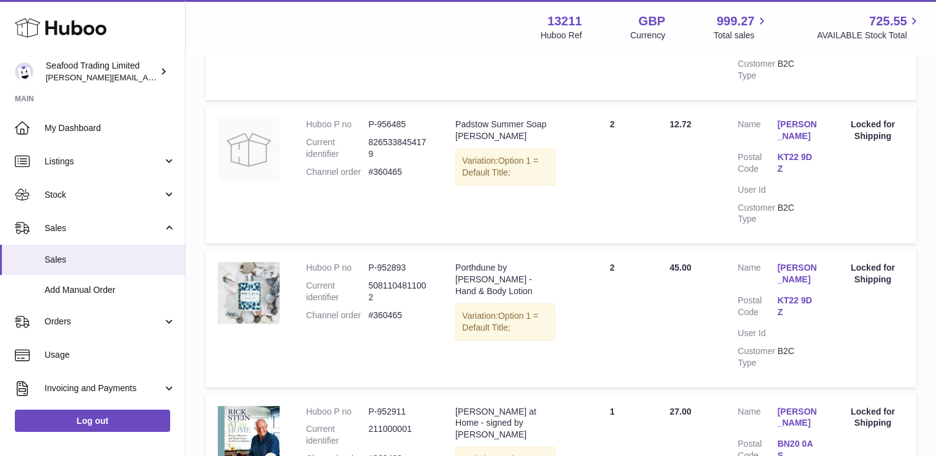
scroll to position [674, 0]
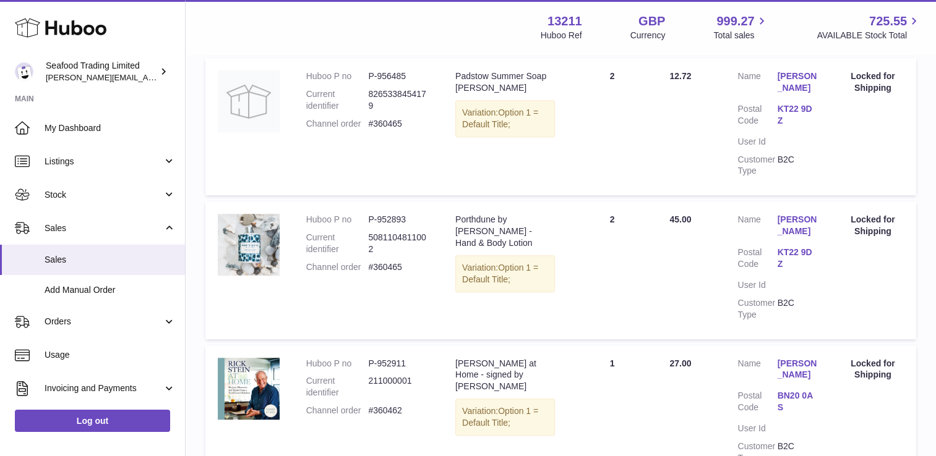
click at [784, 358] on link "david breen" at bounding box center [797, 369] width 40 height 23
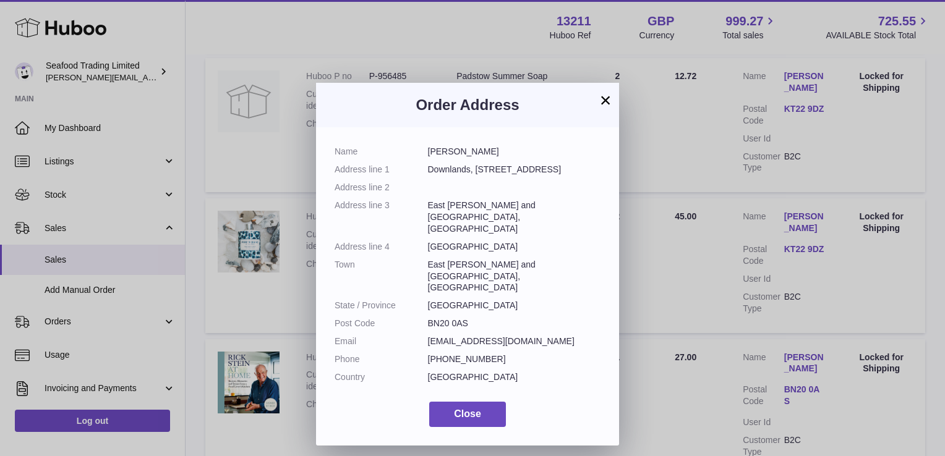
click at [609, 101] on button "×" at bounding box center [605, 100] width 15 height 15
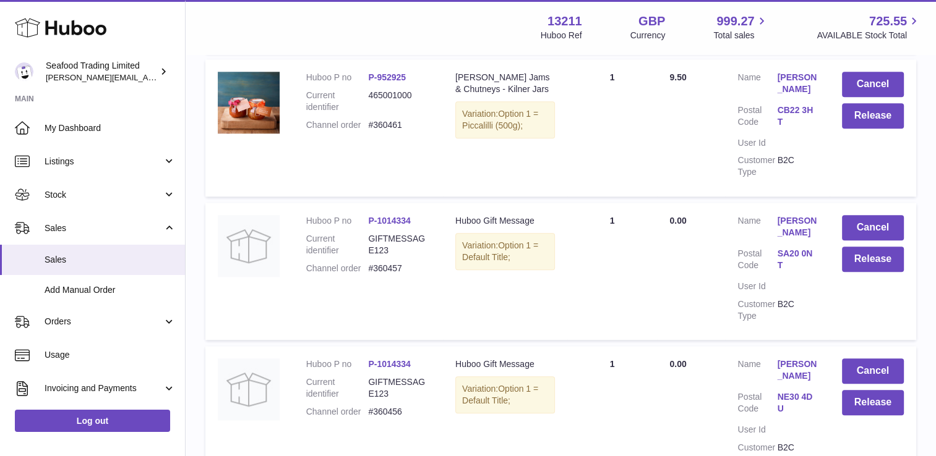
scroll to position [1292, 0]
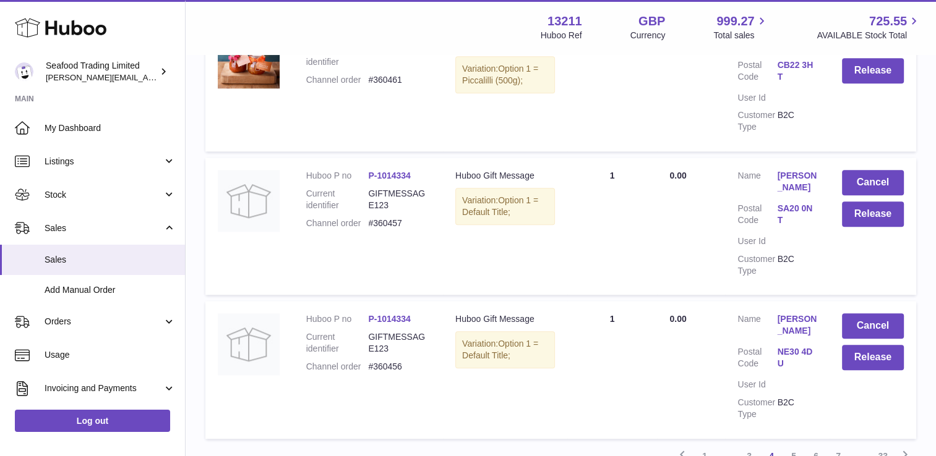
click at [783, 170] on link "Tony Barnes" at bounding box center [797, 181] width 40 height 23
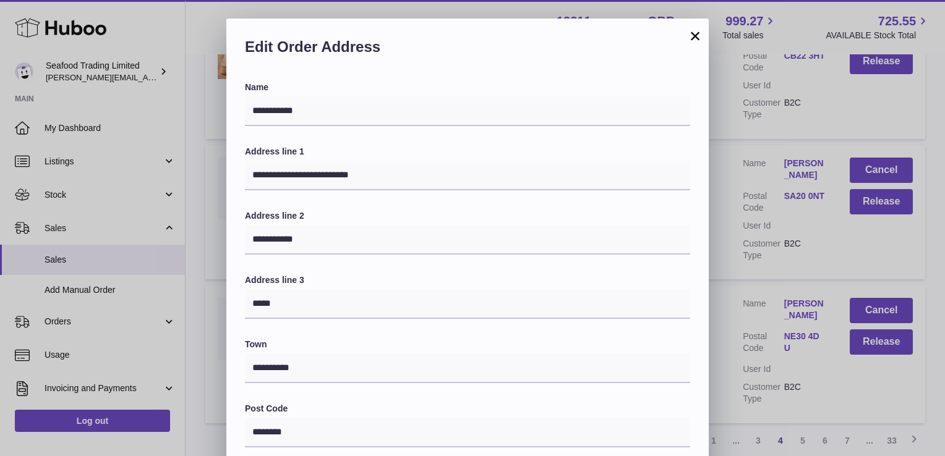
click at [696, 35] on button "×" at bounding box center [695, 35] width 15 height 15
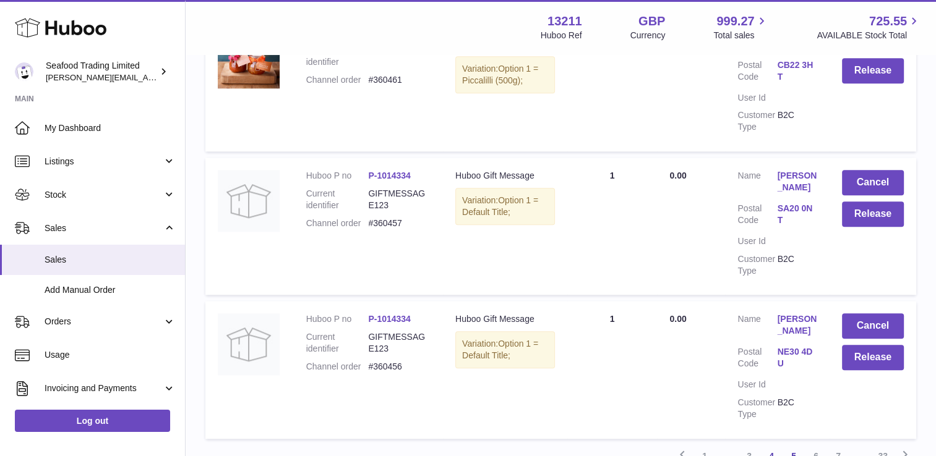
click at [790, 445] on link "5" at bounding box center [793, 456] width 22 height 22
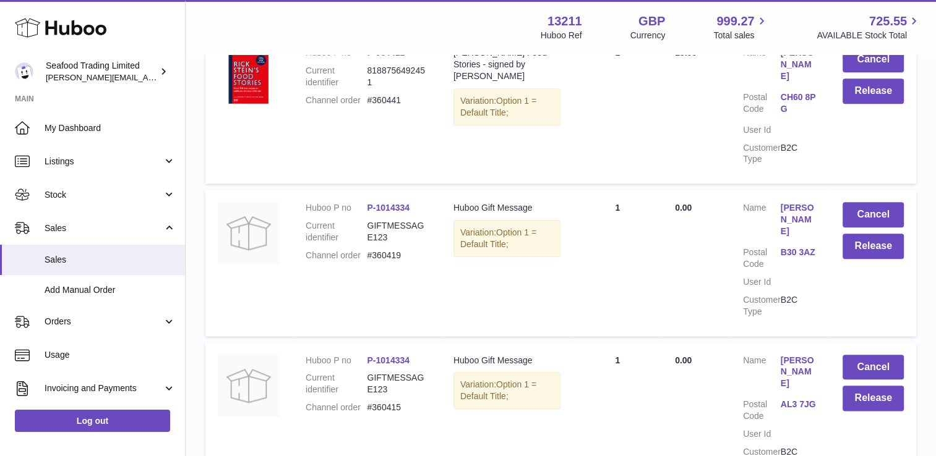
scroll to position [1369, 0]
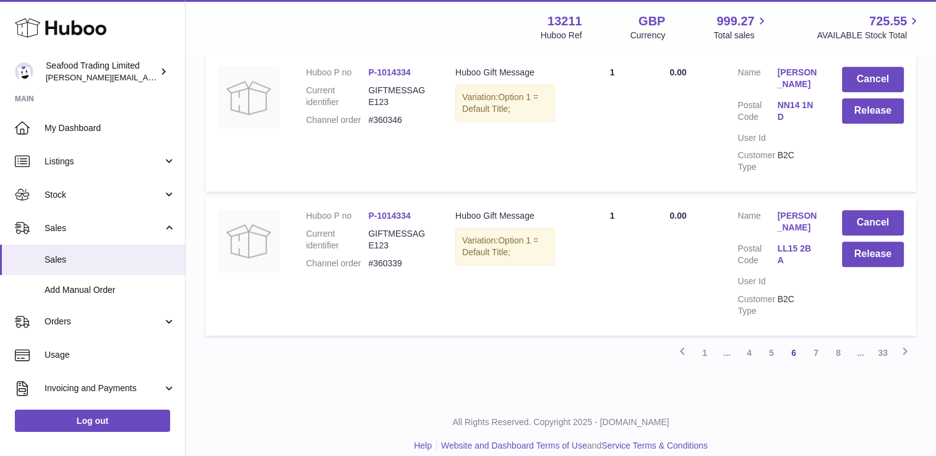
scroll to position [1425, 0]
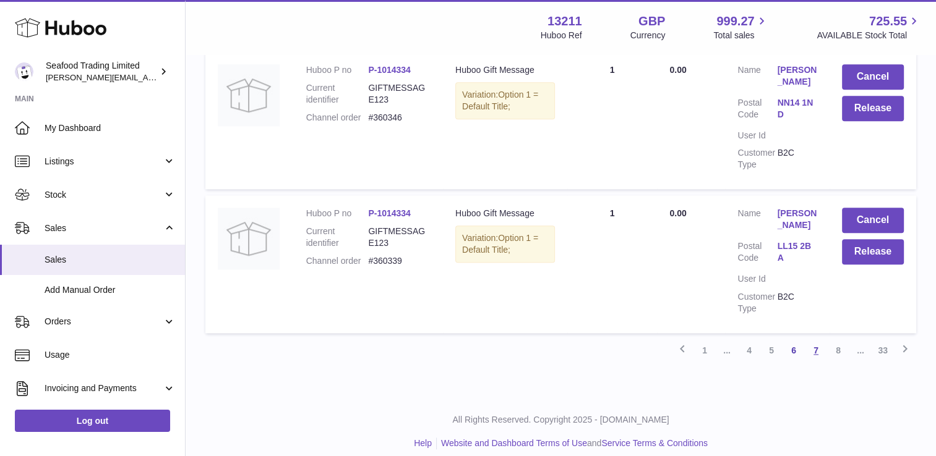
click at [816, 352] on link "7" at bounding box center [816, 351] width 22 height 22
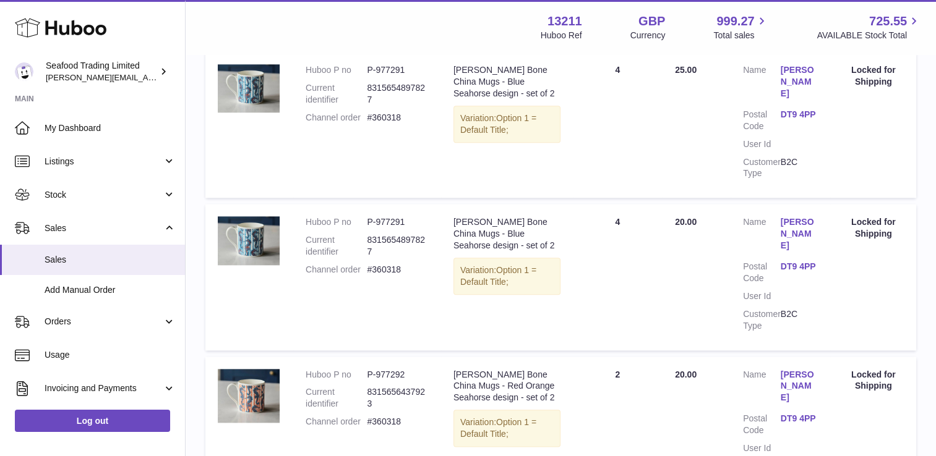
scroll to position [1388, 0]
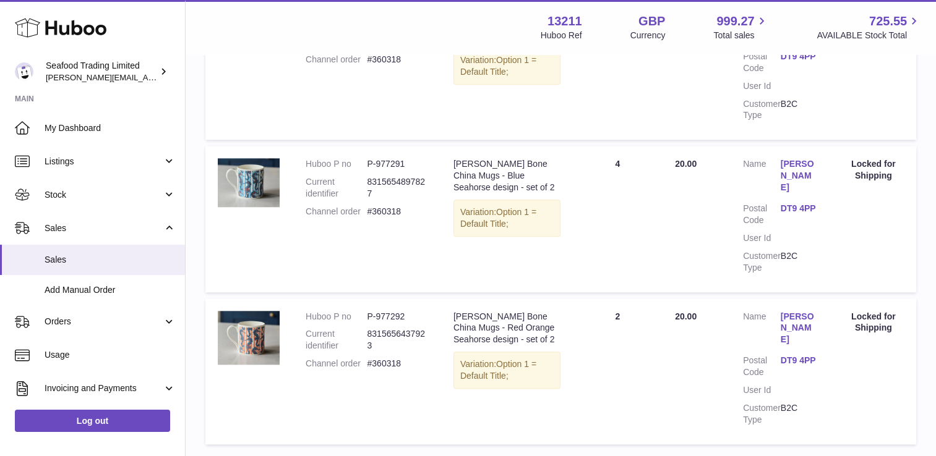
click at [818, 451] on link "8" at bounding box center [816, 462] width 22 height 22
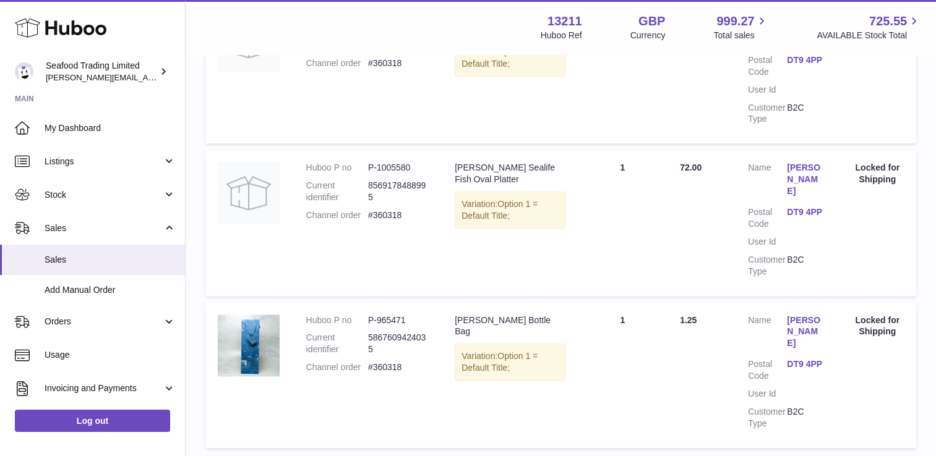
scroll to position [1385, 0]
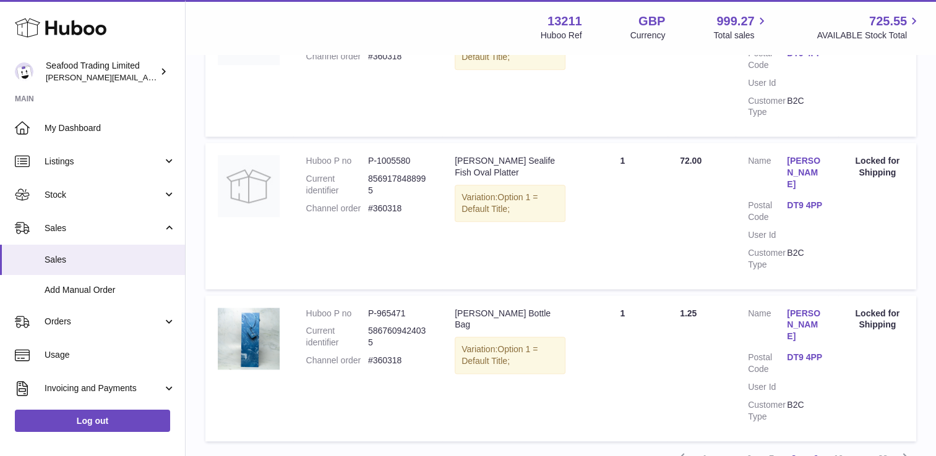
click at [818, 448] on link "9" at bounding box center [816, 459] width 22 height 22
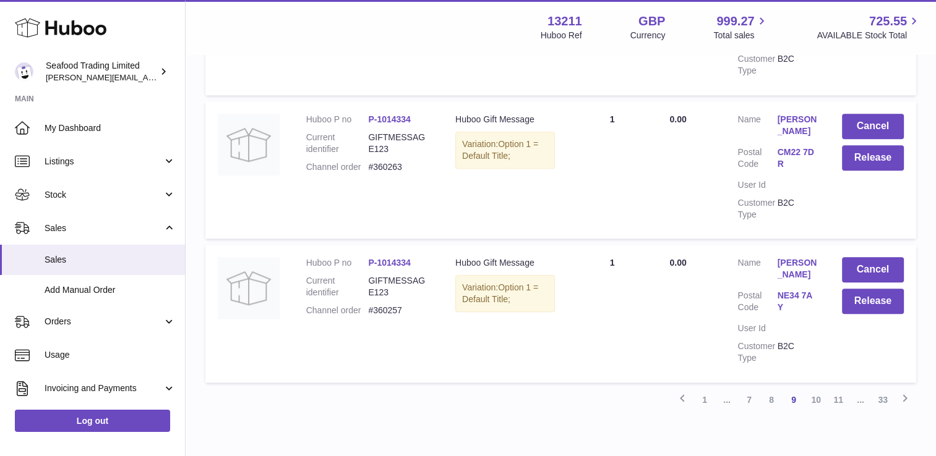
scroll to position [1348, 0]
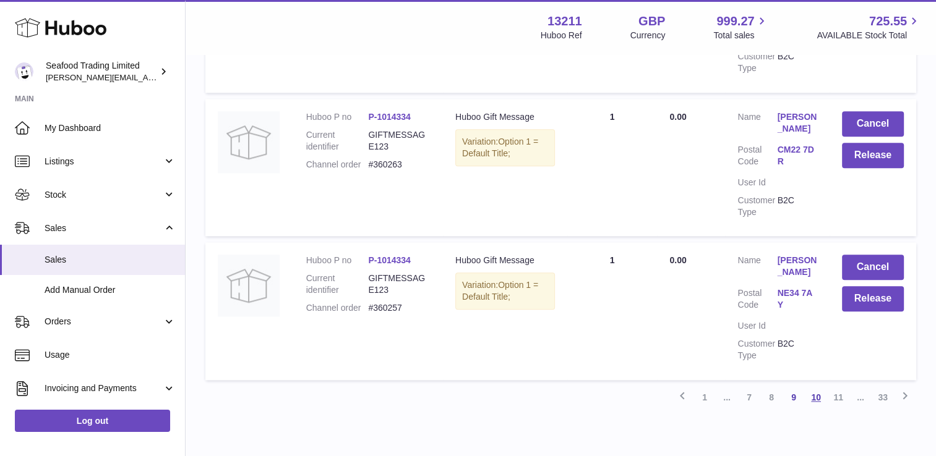
click at [816, 389] on link "10" at bounding box center [816, 398] width 22 height 22
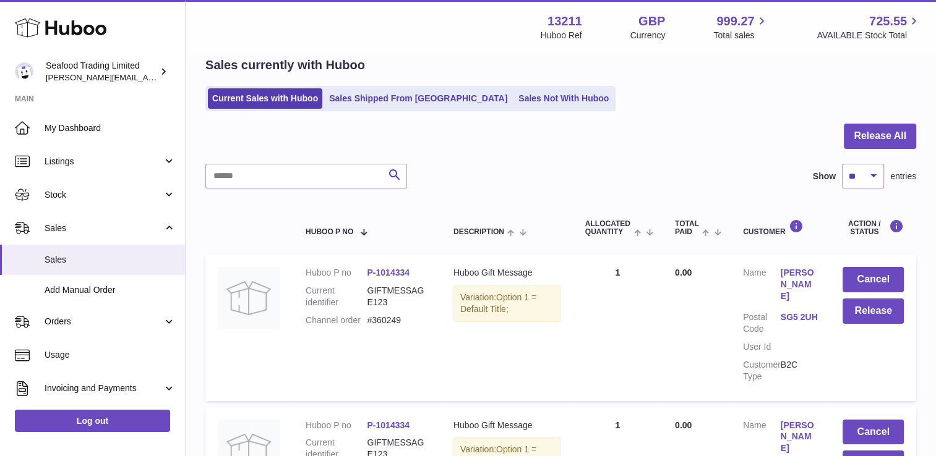
scroll to position [132, 0]
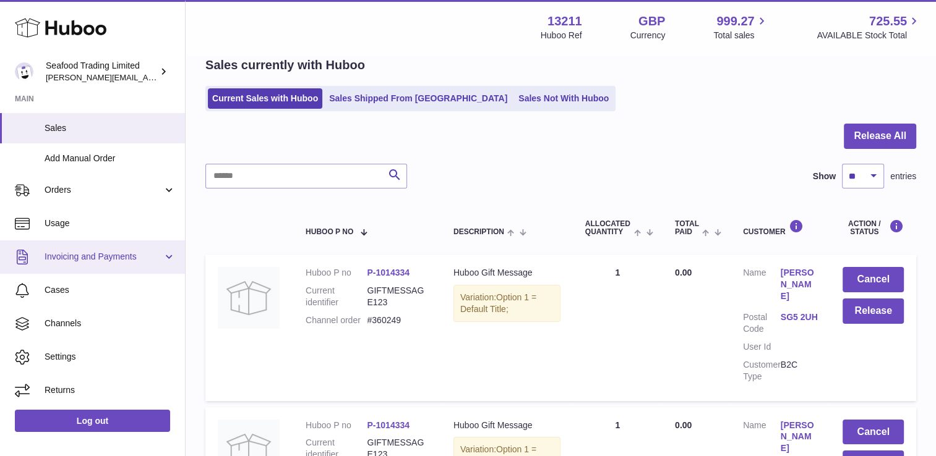
click at [90, 256] on span "Invoicing and Payments" at bounding box center [104, 257] width 118 height 12
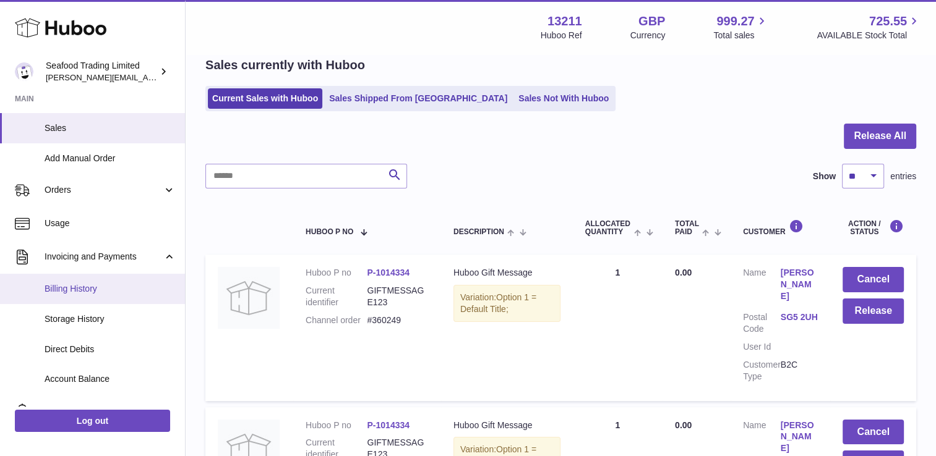
click at [85, 291] on span "Billing History" at bounding box center [110, 289] width 131 height 12
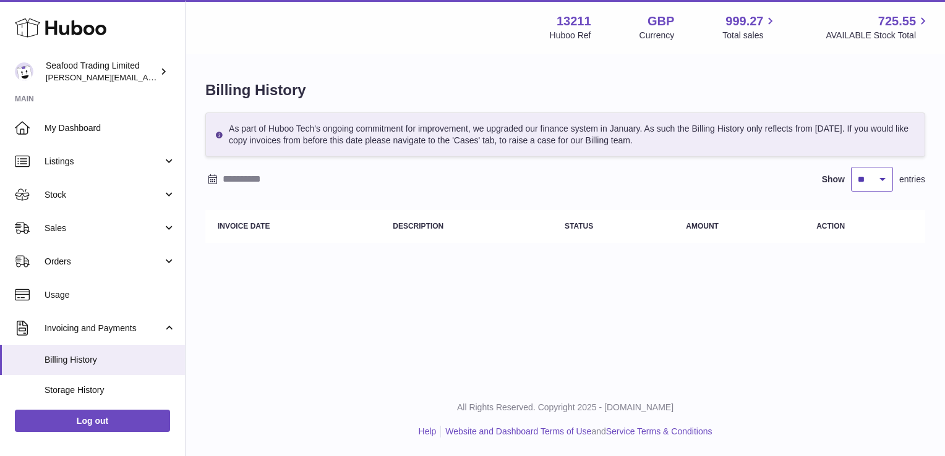
click at [883, 173] on select "** ** ** ***" at bounding box center [872, 179] width 42 height 25
select select "***"
click at [851, 167] on select "** ** ** ***" at bounding box center [872, 179] width 42 height 25
click at [225, 172] on input "text" at bounding box center [319, 179] width 193 height 20
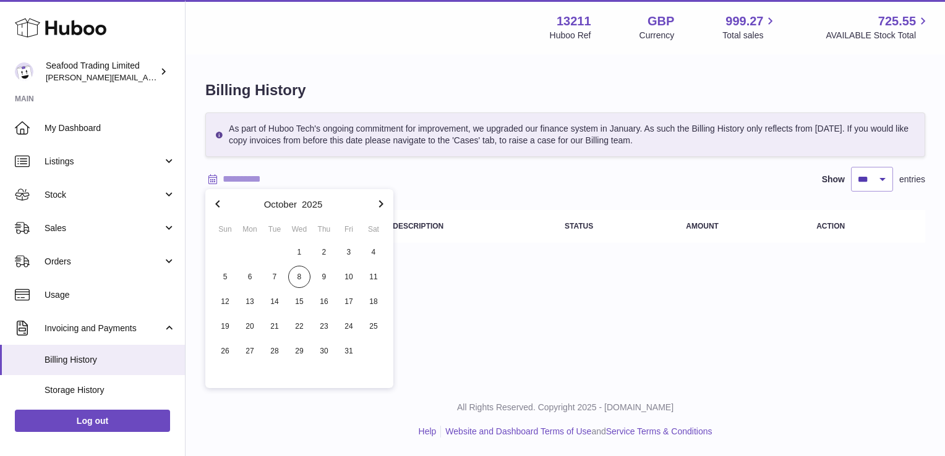
click at [225, 200] on button "button" at bounding box center [217, 204] width 25 height 30
click at [224, 200] on icon "button" at bounding box center [217, 204] width 15 height 15
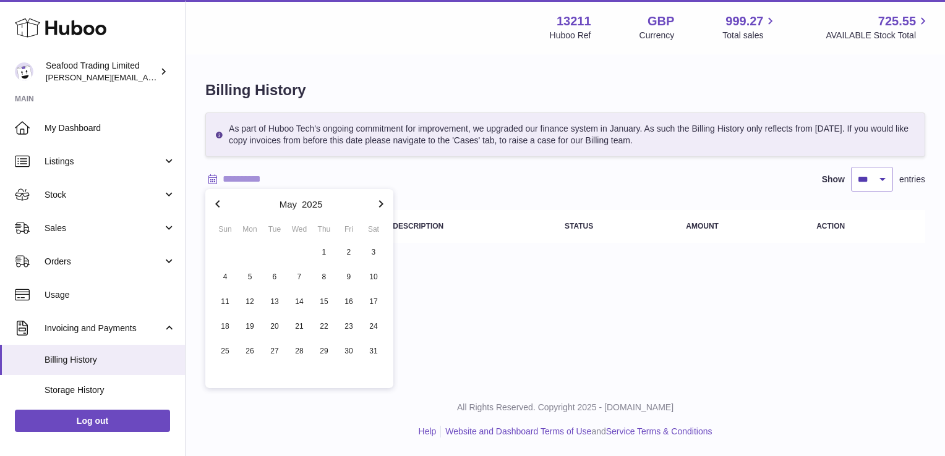
click at [224, 200] on icon "button" at bounding box center [217, 204] width 15 height 15
click at [294, 255] on span "1" at bounding box center [299, 252] width 22 height 22
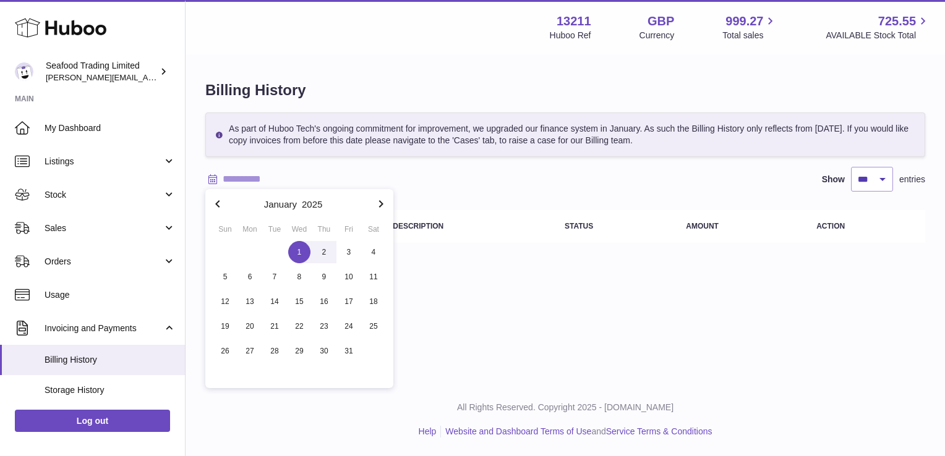
click at [380, 205] on icon "button" at bounding box center [381, 203] width 4 height 7
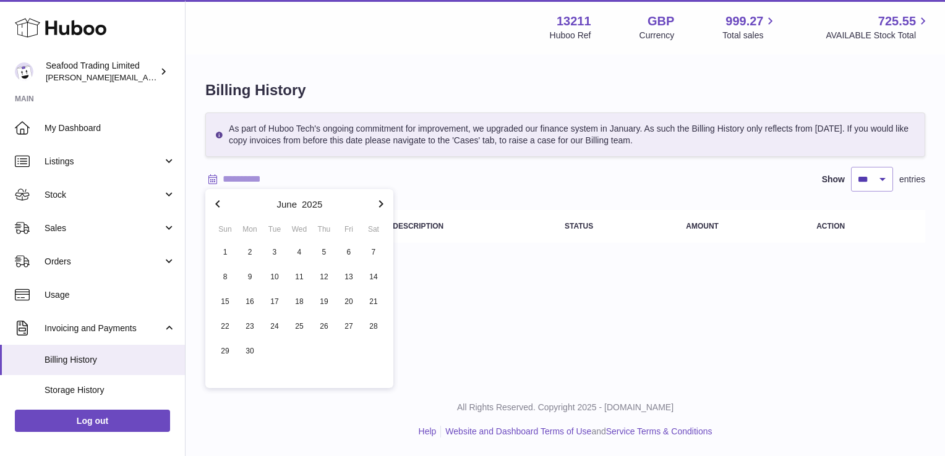
click at [380, 205] on icon "button" at bounding box center [381, 203] width 4 height 7
click at [304, 246] on span "1" at bounding box center [299, 252] width 22 height 22
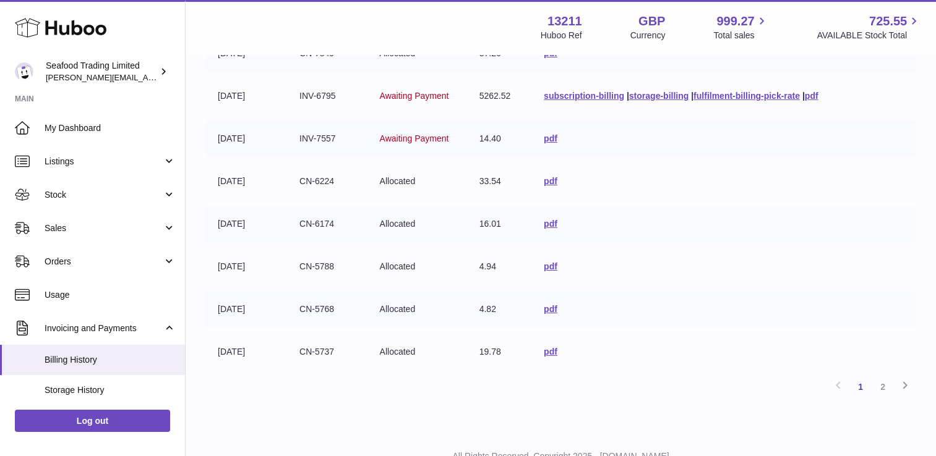
scroll to position [4139, 0]
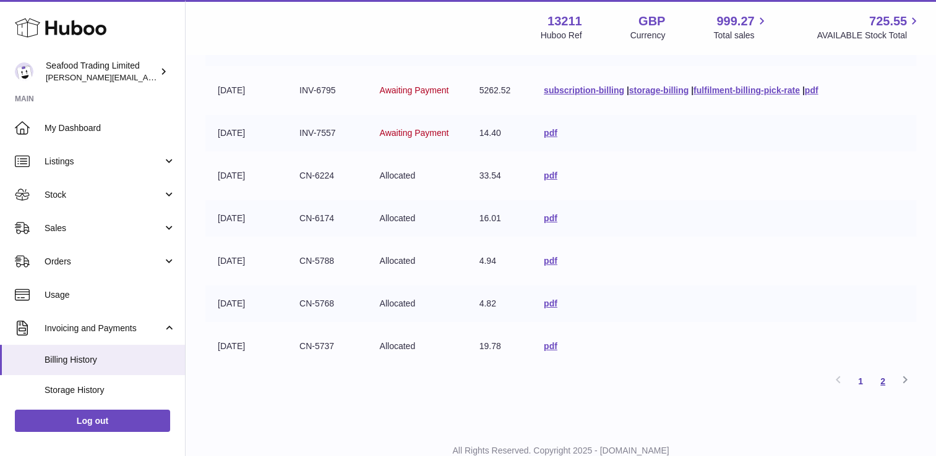
click at [883, 370] on link "2" at bounding box center [882, 381] width 22 height 22
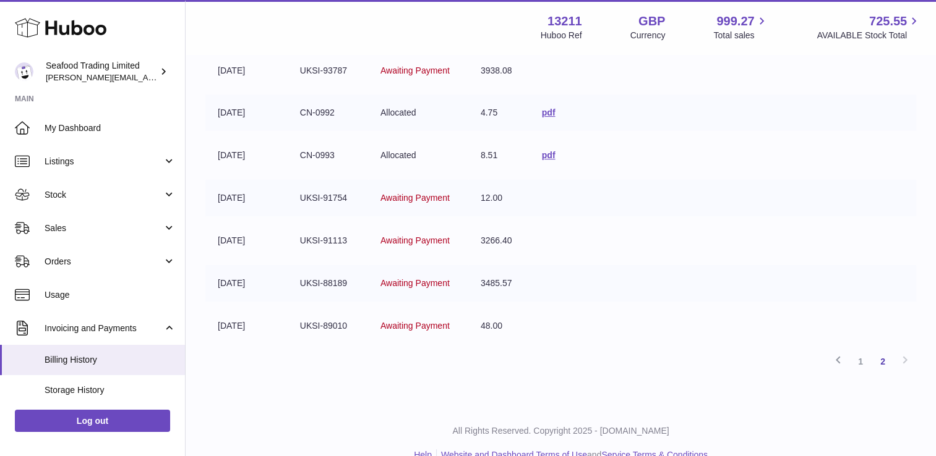
scroll to position [515, 0]
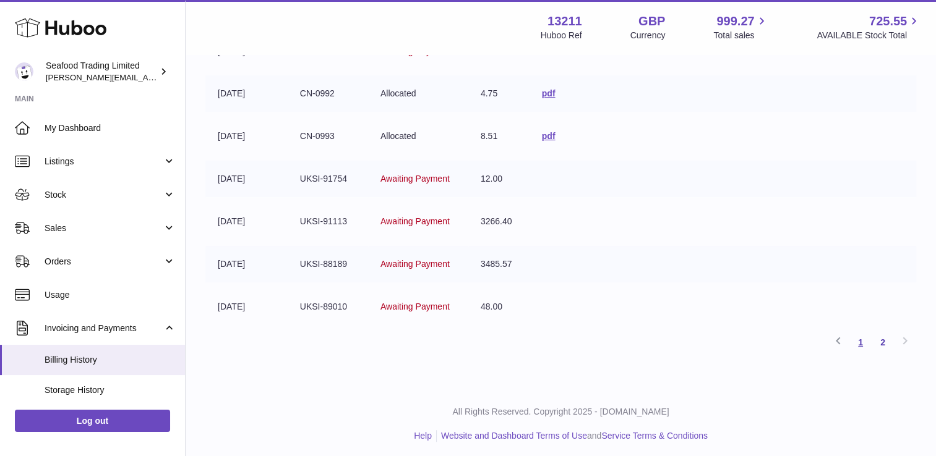
click at [863, 341] on link "1" at bounding box center [860, 342] width 22 height 22
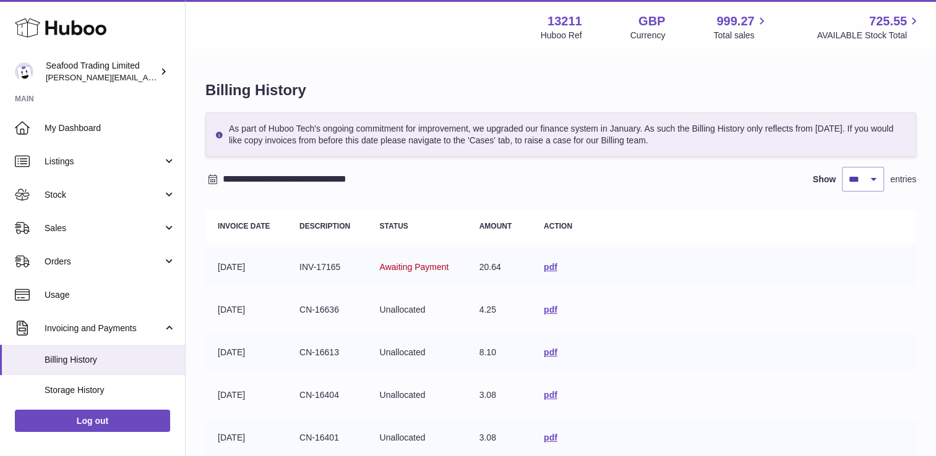
click at [233, 183] on input "**********" at bounding box center [319, 179] width 193 height 20
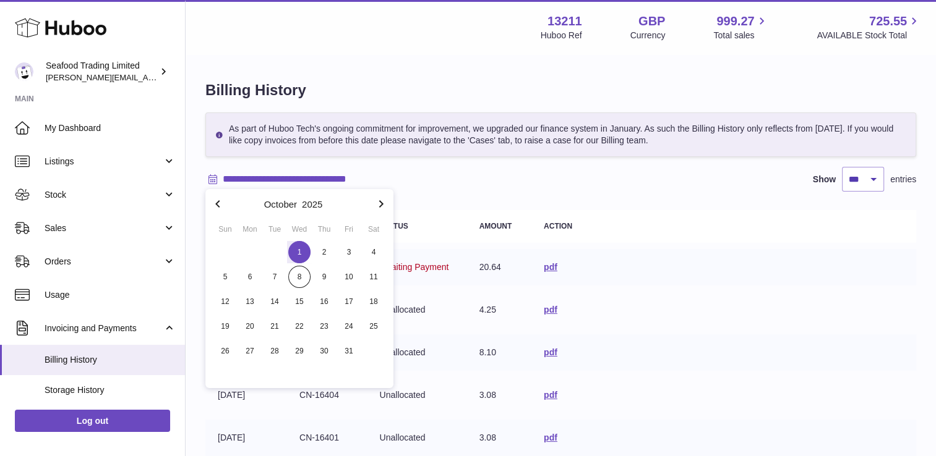
click at [220, 202] on icon "button" at bounding box center [217, 203] width 4 height 7
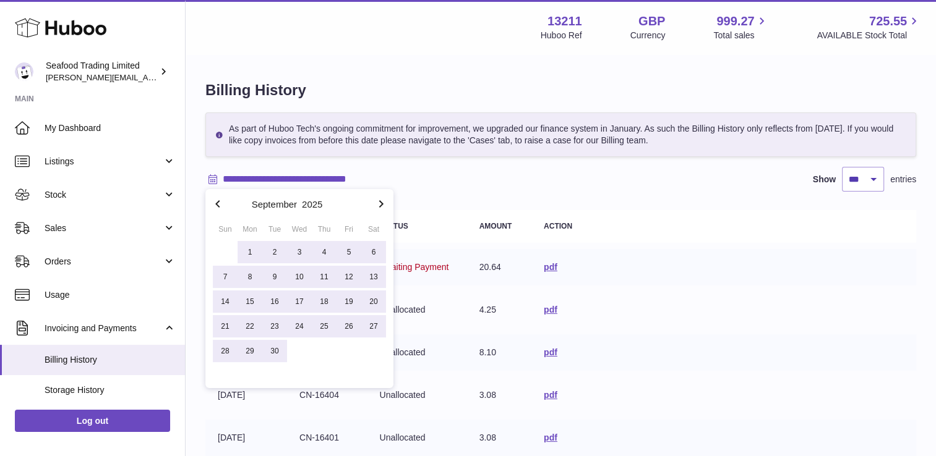
click at [220, 202] on icon "button" at bounding box center [217, 203] width 4 height 7
click at [220, 202] on icon "button" at bounding box center [217, 204] width 15 height 15
click at [219, 202] on icon "button" at bounding box center [217, 204] width 15 height 15
click at [219, 203] on icon "button" at bounding box center [217, 204] width 15 height 15
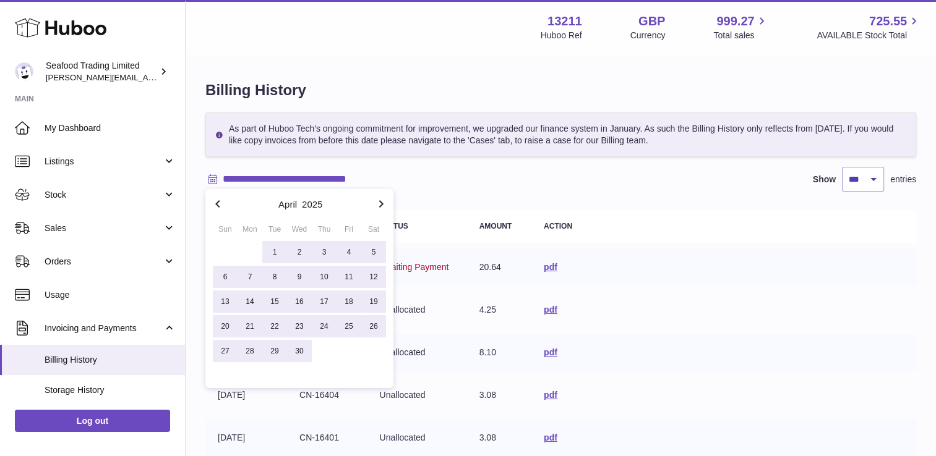
click at [218, 203] on icon "button" at bounding box center [217, 204] width 15 height 15
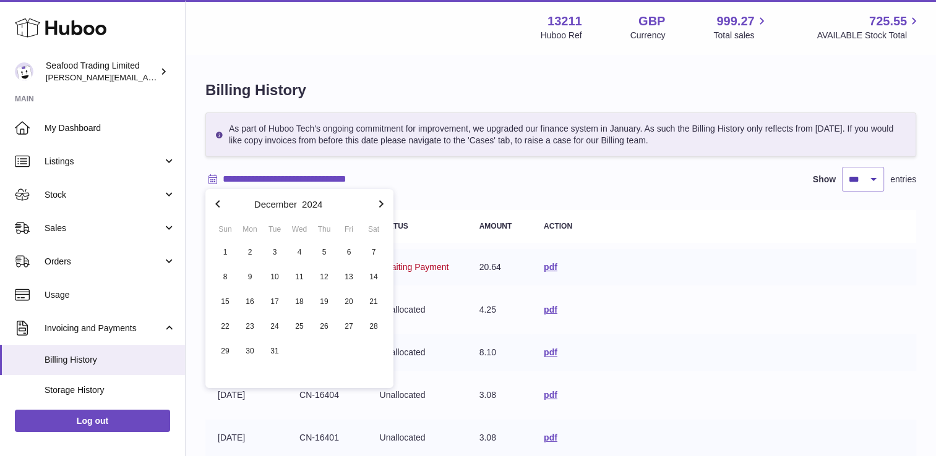
click at [218, 203] on icon "button" at bounding box center [217, 204] width 15 height 15
click at [218, 205] on icon "button" at bounding box center [217, 204] width 15 height 15
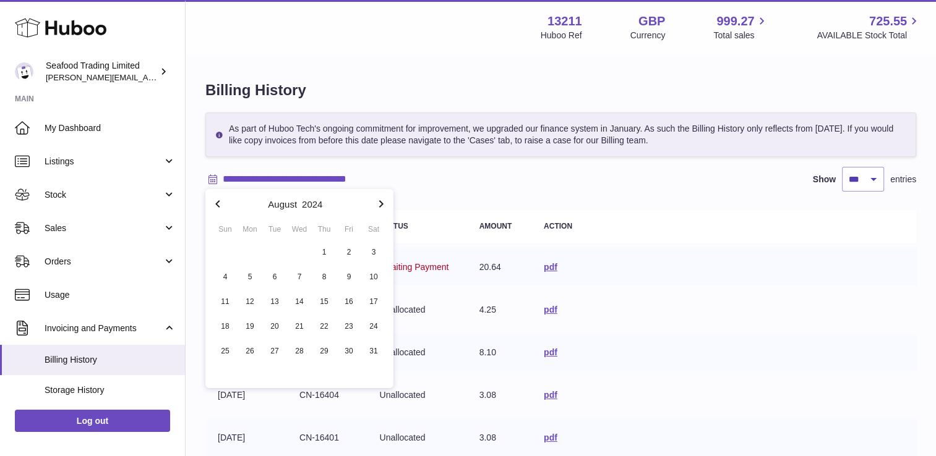
click at [218, 205] on icon "button" at bounding box center [217, 203] width 4 height 7
click at [218, 205] on icon "button" at bounding box center [217, 204] width 15 height 15
click at [382, 206] on icon "button" at bounding box center [381, 204] width 15 height 15
click at [381, 206] on icon "button" at bounding box center [381, 204] width 15 height 15
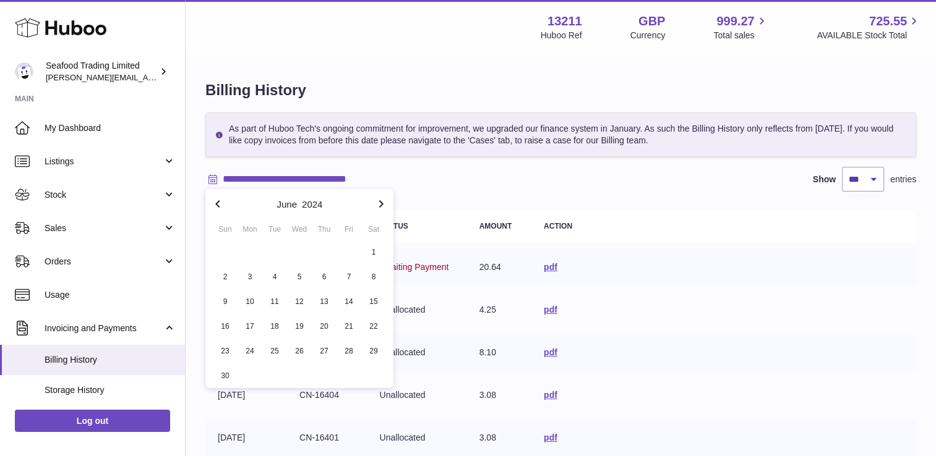
click at [379, 206] on icon "button" at bounding box center [381, 204] width 15 height 15
click at [275, 252] on span "1" at bounding box center [274, 252] width 22 height 22
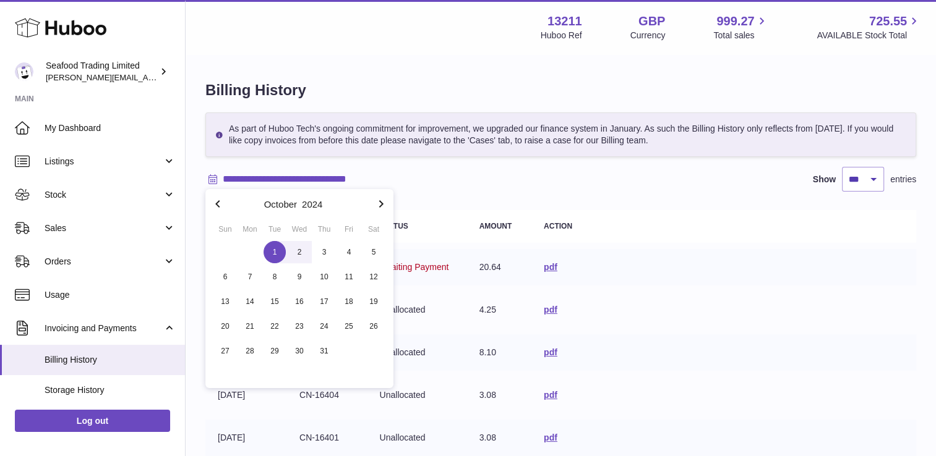
click at [383, 207] on icon "button" at bounding box center [381, 204] width 15 height 15
click at [377, 207] on icon "button" at bounding box center [381, 204] width 15 height 15
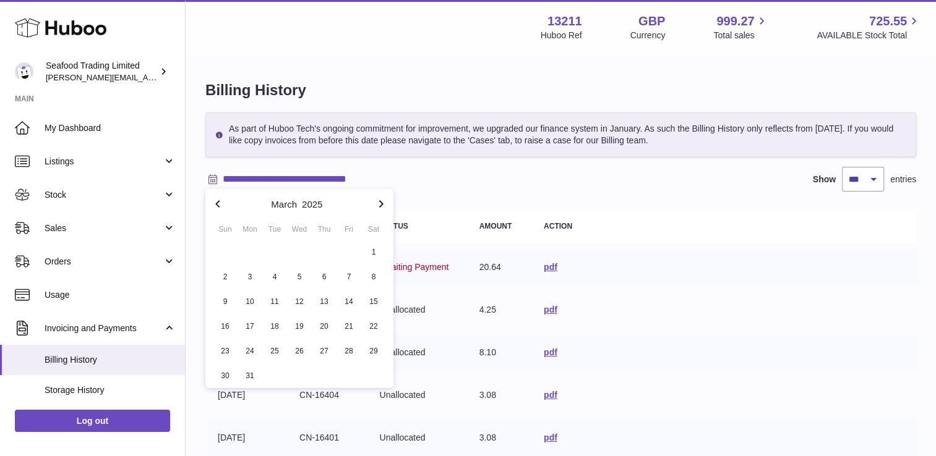
click at [377, 207] on icon "button" at bounding box center [381, 204] width 15 height 15
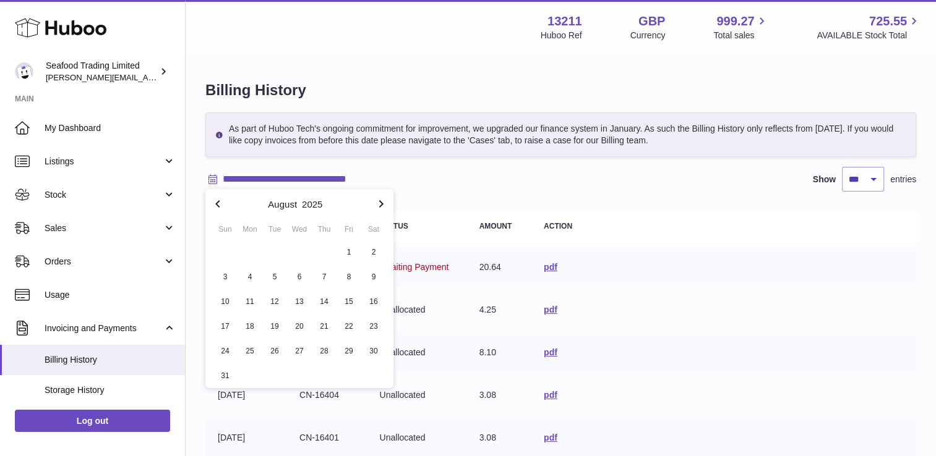
click at [377, 207] on icon "button" at bounding box center [381, 204] width 15 height 15
click at [293, 250] on span "1" at bounding box center [299, 252] width 22 height 22
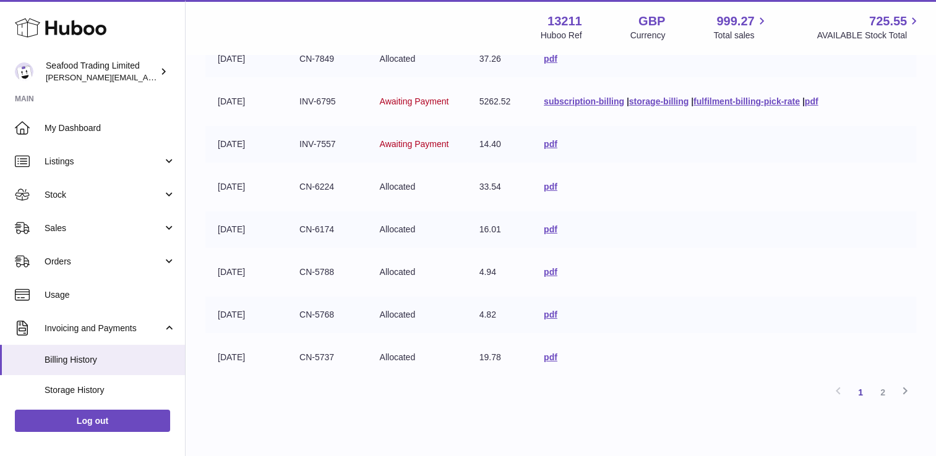
scroll to position [4157, 0]
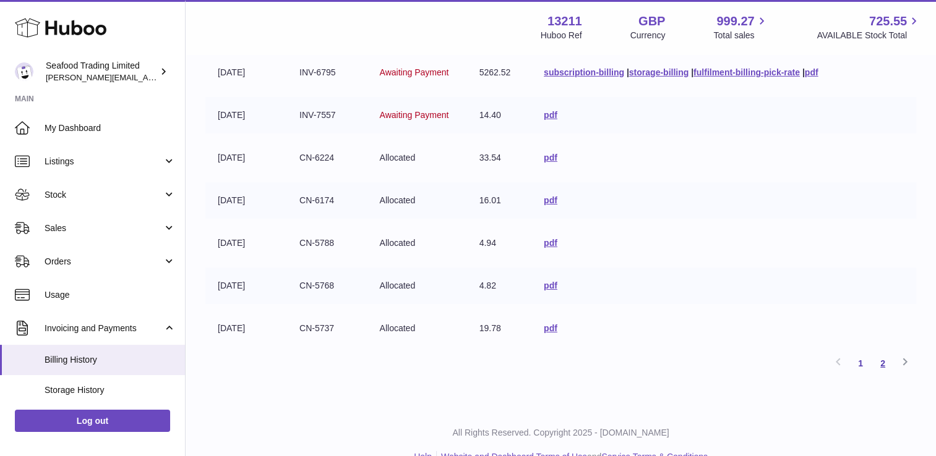
click at [882, 352] on link "2" at bounding box center [882, 363] width 22 height 22
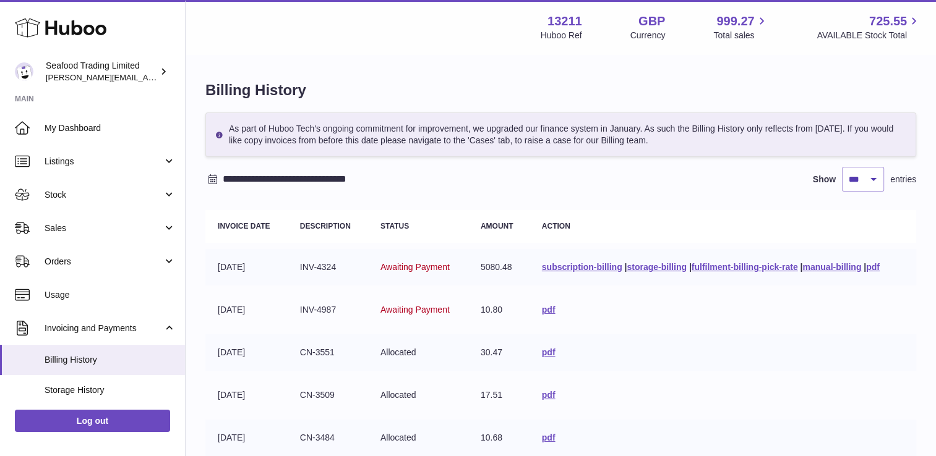
click at [332, 174] on input "**********" at bounding box center [319, 179] width 193 height 20
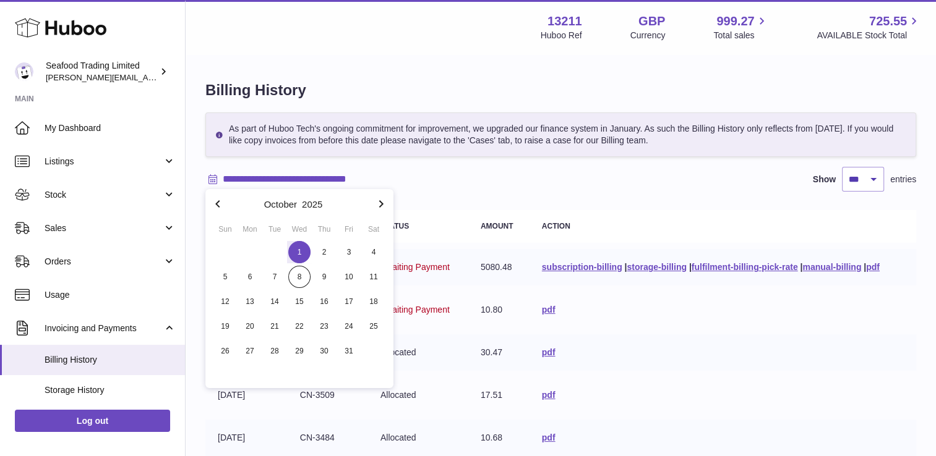
click at [341, 179] on input "**********" at bounding box center [319, 179] width 193 height 20
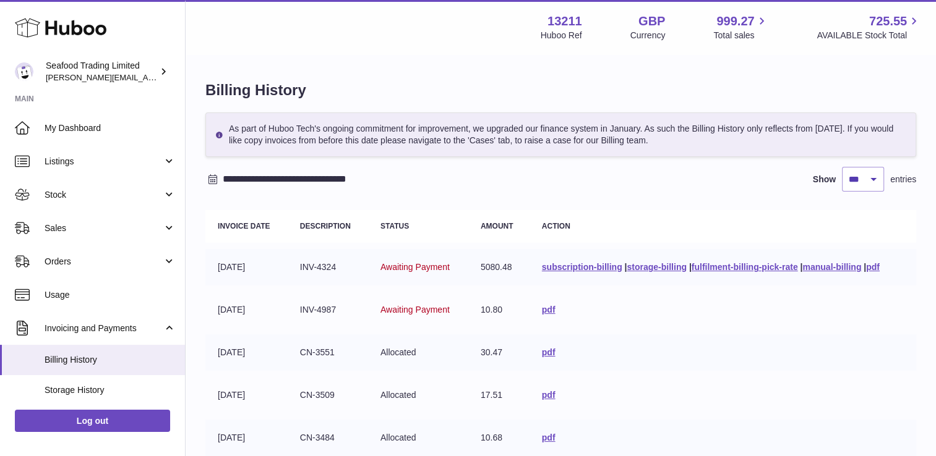
click at [339, 179] on input "**********" at bounding box center [319, 179] width 193 height 20
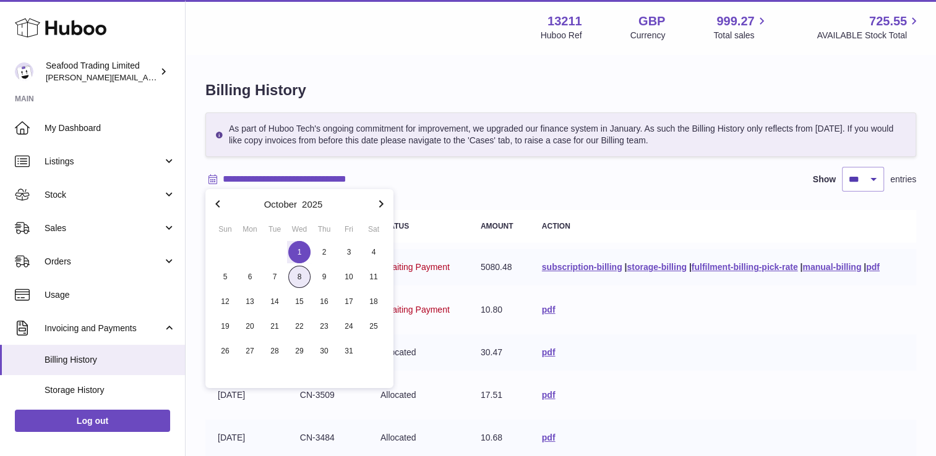
click at [299, 276] on span "8" at bounding box center [299, 277] width 22 height 22
click at [297, 250] on span "1" at bounding box center [299, 252] width 22 height 22
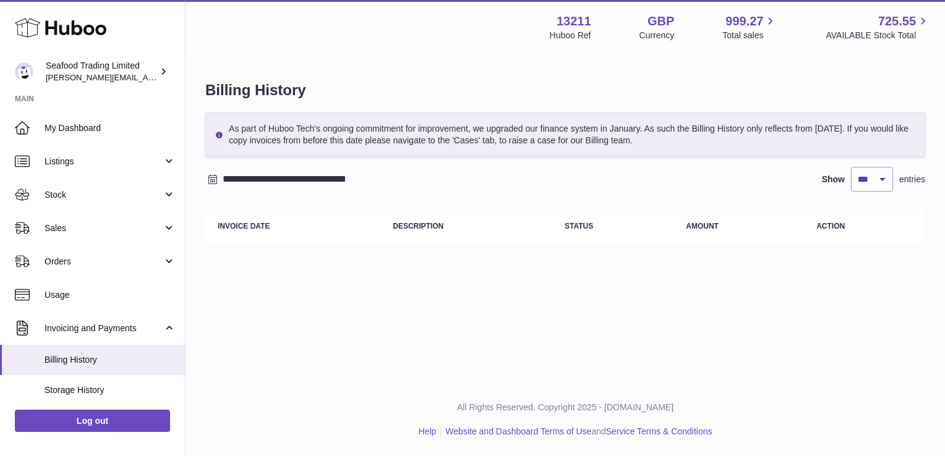
click at [305, 182] on input "**********" at bounding box center [319, 179] width 193 height 20
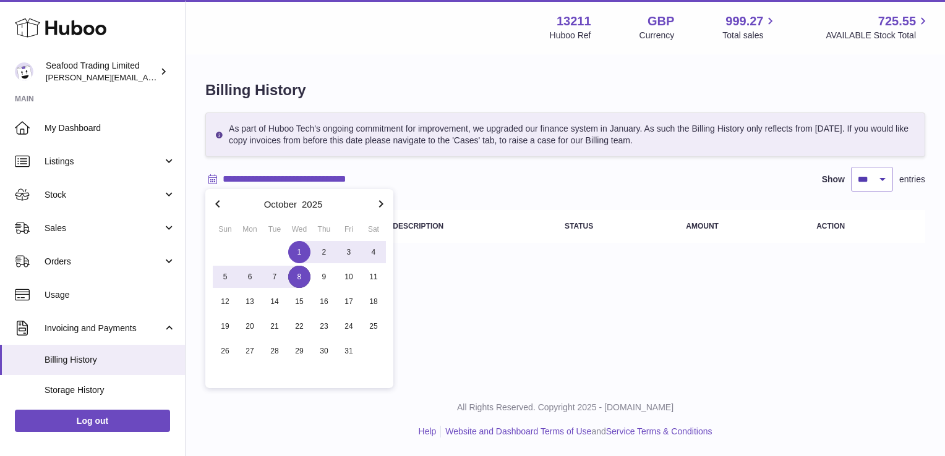
click at [215, 206] on icon "button" at bounding box center [217, 204] width 15 height 15
click at [279, 278] on span "9" at bounding box center [274, 277] width 22 height 22
click at [376, 205] on icon "button" at bounding box center [381, 204] width 15 height 15
click at [303, 278] on span "8" at bounding box center [299, 277] width 22 height 22
type input "**********"
